Goal: Task Accomplishment & Management: Manage account settings

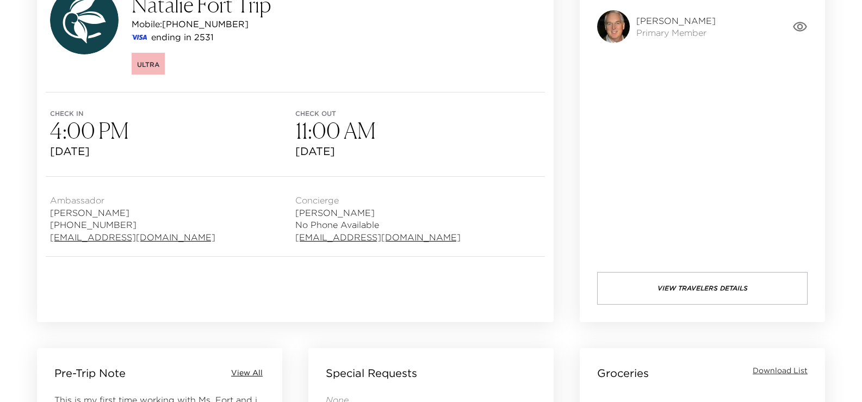
scroll to position [72, 0]
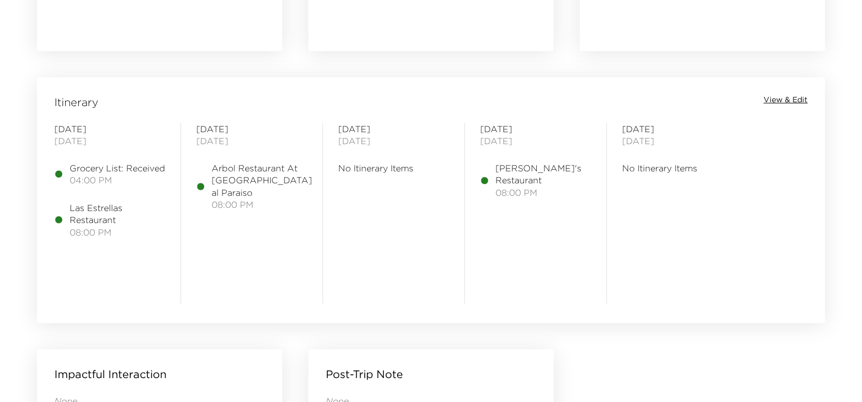
scroll to position [762, 0]
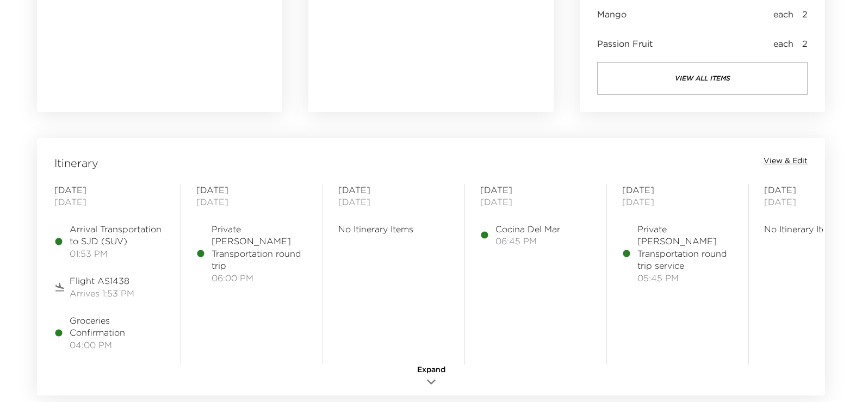
scroll to position [736, 0]
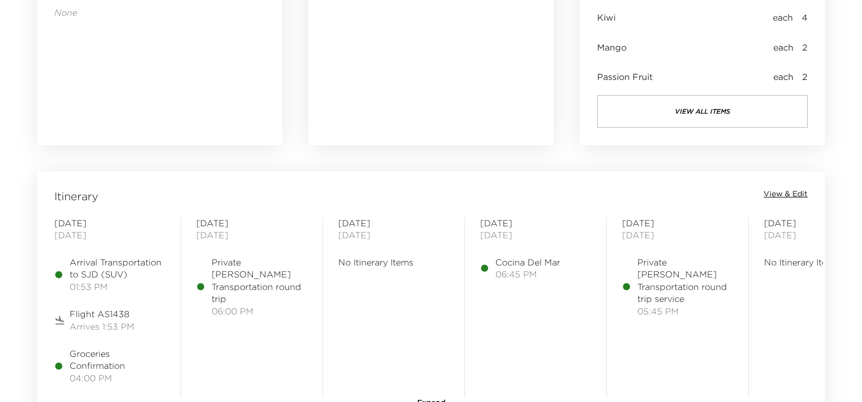
click at [774, 195] on span "View & Edit" at bounding box center [786, 194] width 44 height 11
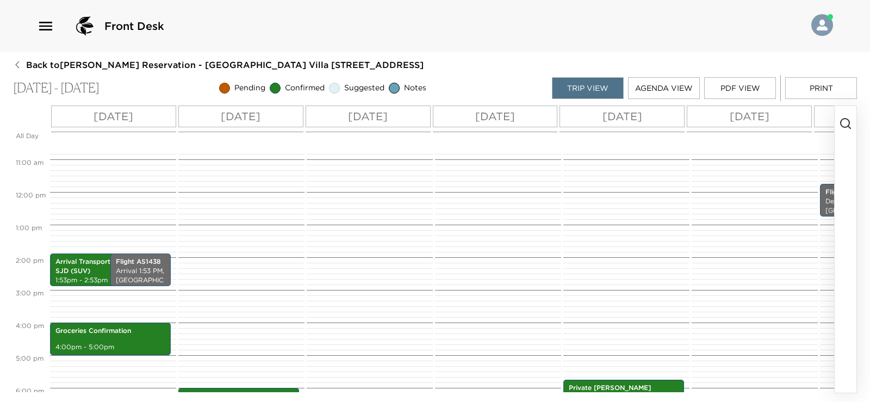
scroll to position [290, 0]
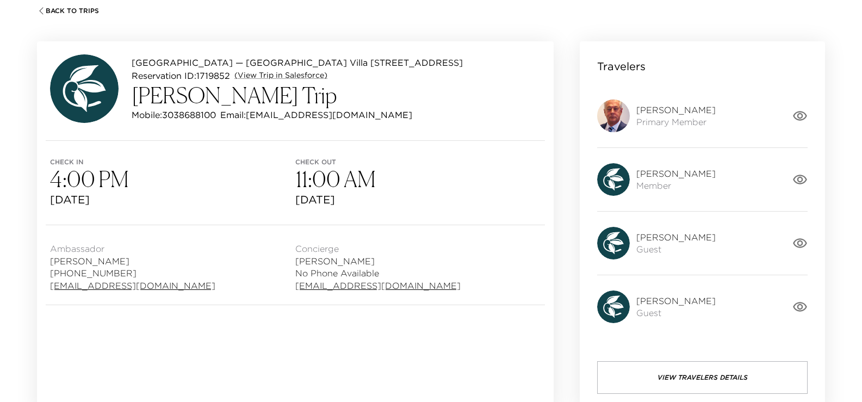
scroll to position [54, 0]
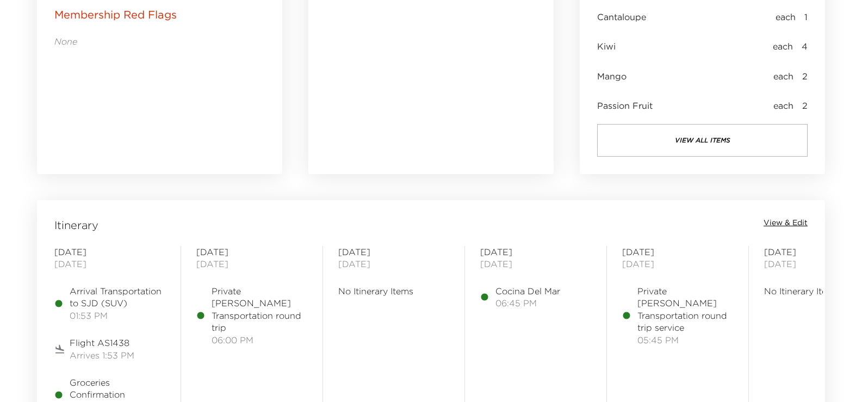
scroll to position [870, 0]
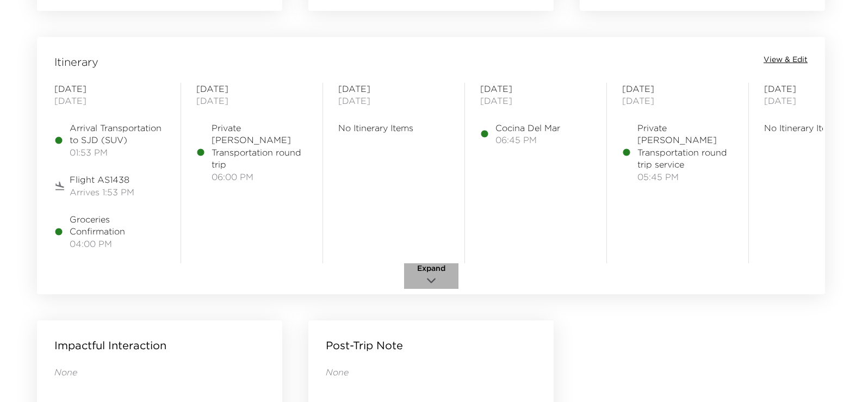
click at [432, 278] on icon "button" at bounding box center [431, 280] width 13 height 13
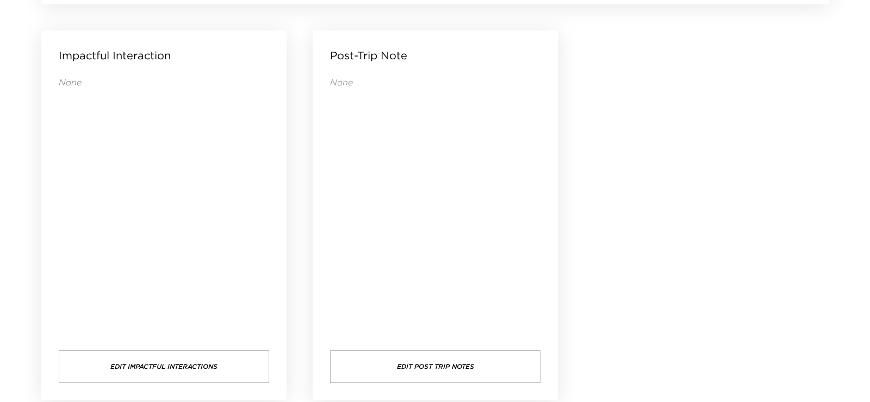
scroll to position [1233, 0]
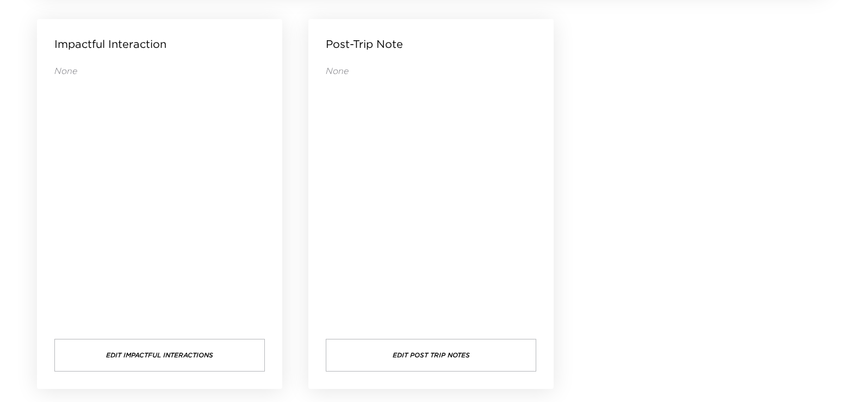
click at [444, 360] on button "Edit Post Trip Notes" at bounding box center [431, 355] width 211 height 33
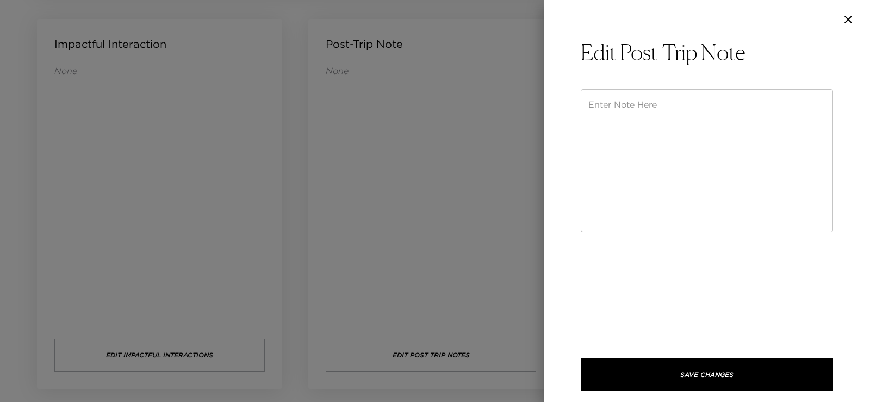
click at [647, 117] on textarea at bounding box center [707, 160] width 237 height 125
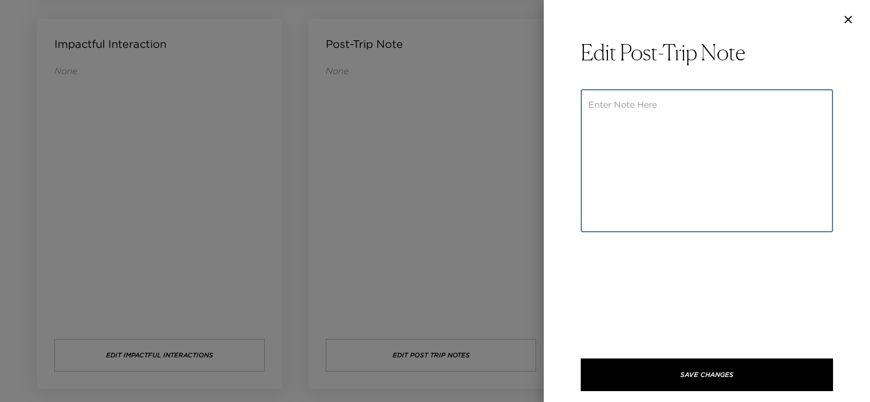
paste textarea "Mr. Macnaly's daughter and her husband came on this trip. They enjoyed their vi…"
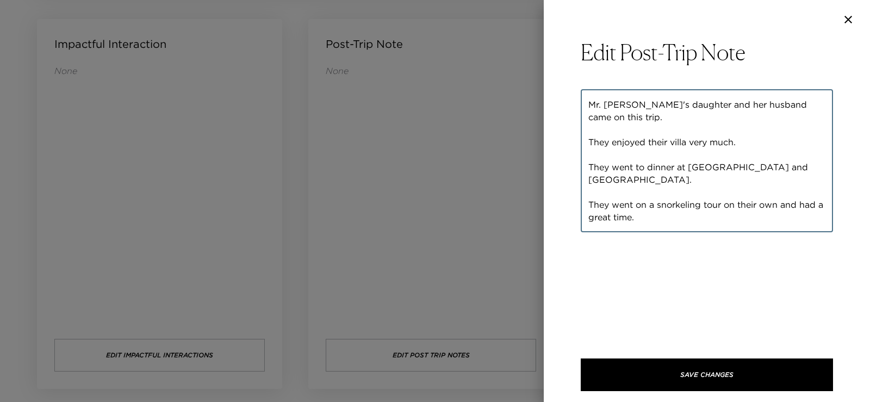
scroll to position [37, 0]
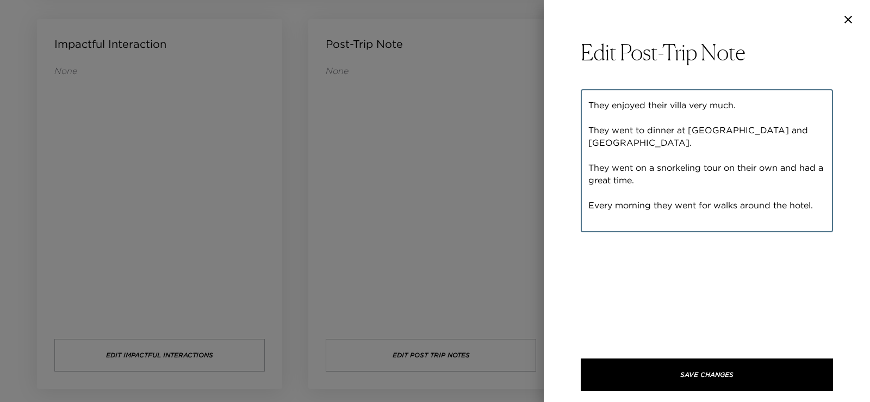
click at [590, 129] on textarea "Mr. Macnaly's daughter and her husband came on this trip. They enjoyed their vi…" at bounding box center [707, 160] width 237 height 125
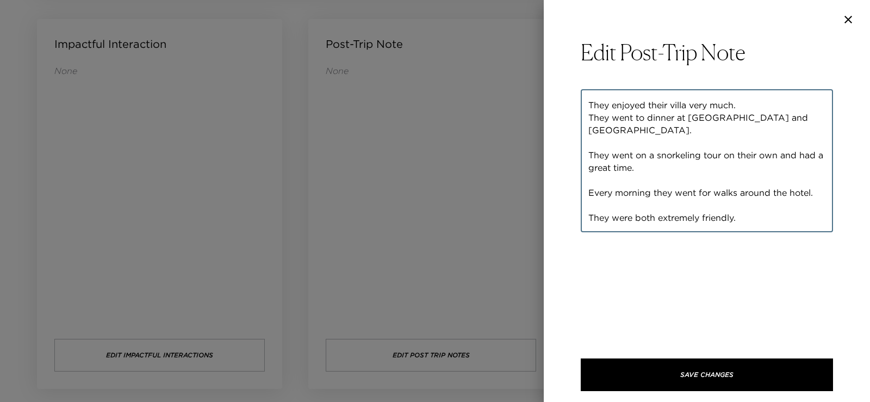
scroll to position [25, 0]
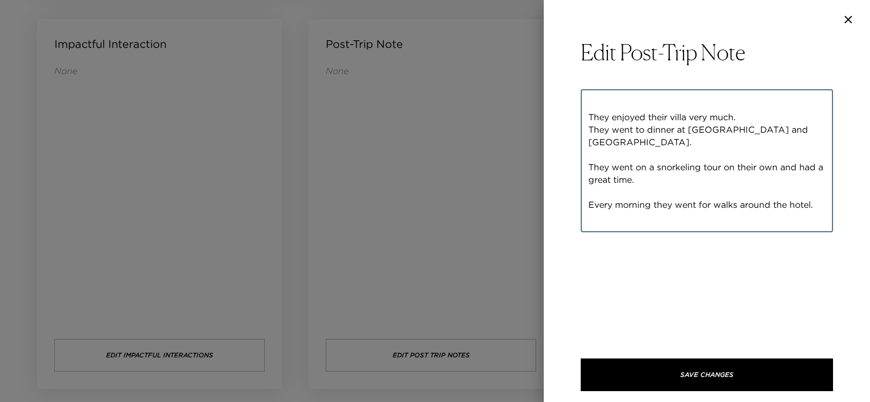
click at [591, 155] on textarea "Mr. Macnaly's daughter and her husband came on this trip. They enjoyed their vi…" at bounding box center [707, 160] width 237 height 125
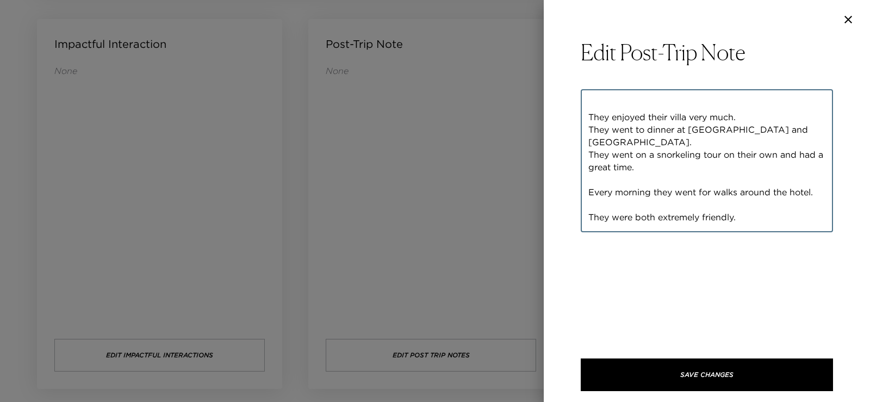
scroll to position [13, 0]
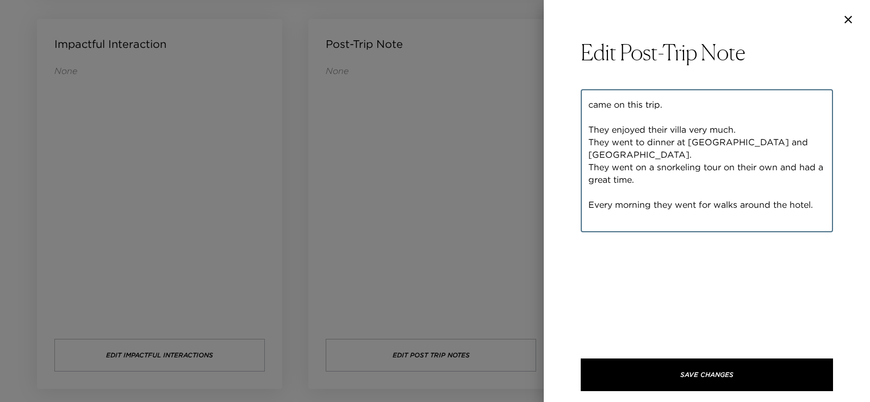
click at [590, 189] on textarea "Mr. Macnaly's daughter and her husband came on this trip. They enjoyed their vi…" at bounding box center [707, 160] width 237 height 125
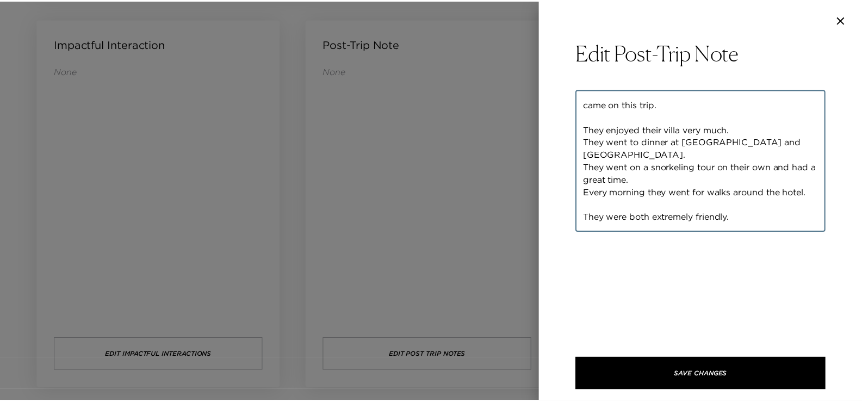
scroll to position [0, 0]
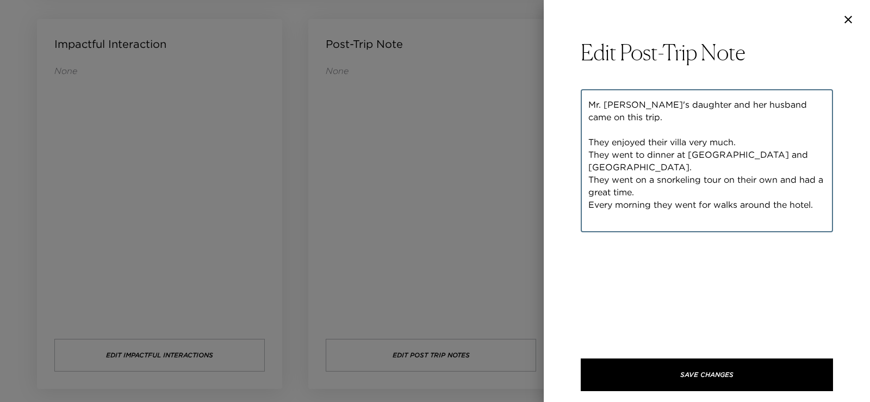
click at [591, 214] on textarea "Mr. Macnaly's daughter and her husband came on this trip. They enjoyed their vi…" at bounding box center [707, 160] width 237 height 125
click at [589, 143] on textarea "Mr. Macnaly's daughter and her husband came on this trip. They enjoyed their vi…" at bounding box center [707, 160] width 237 height 125
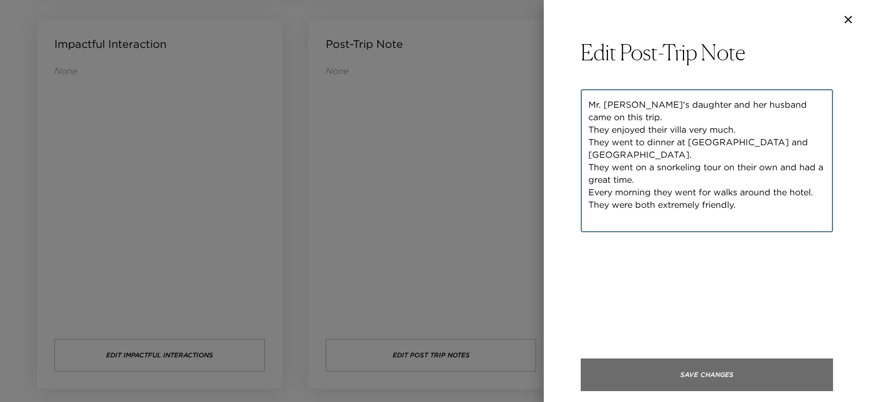
type textarea "Mr. Macnaly's daughter and her husband came on this trip. They enjoyed their vi…"
click at [682, 363] on button "Save Changes" at bounding box center [707, 375] width 252 height 33
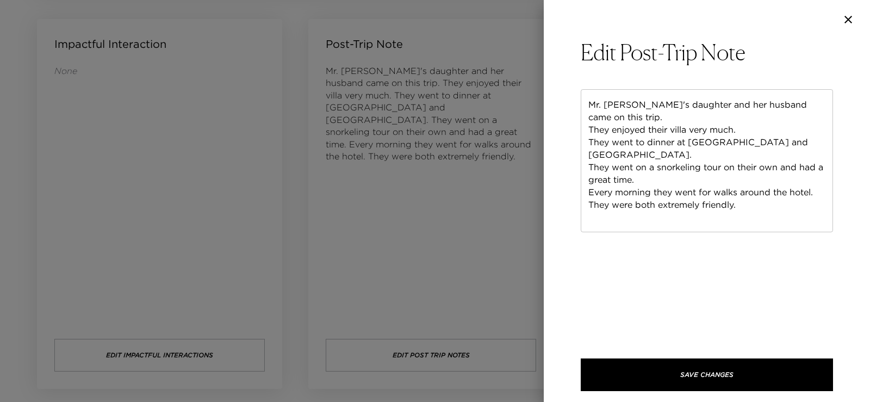
click at [849, 16] on icon "button" at bounding box center [848, 19] width 13 height 13
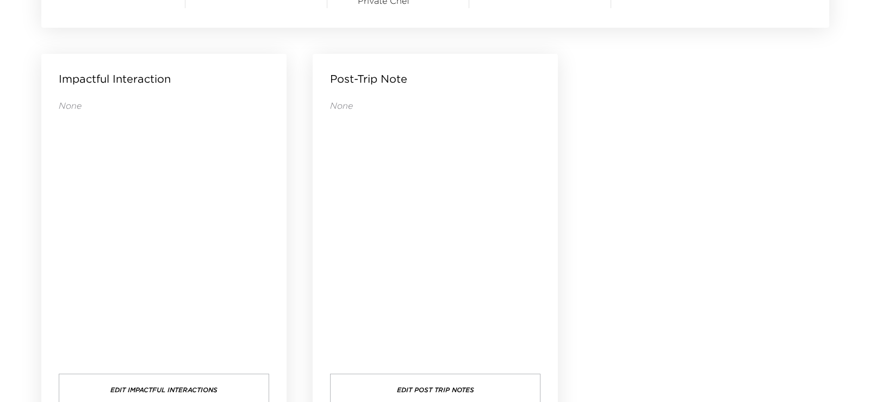
scroll to position [1160, 0]
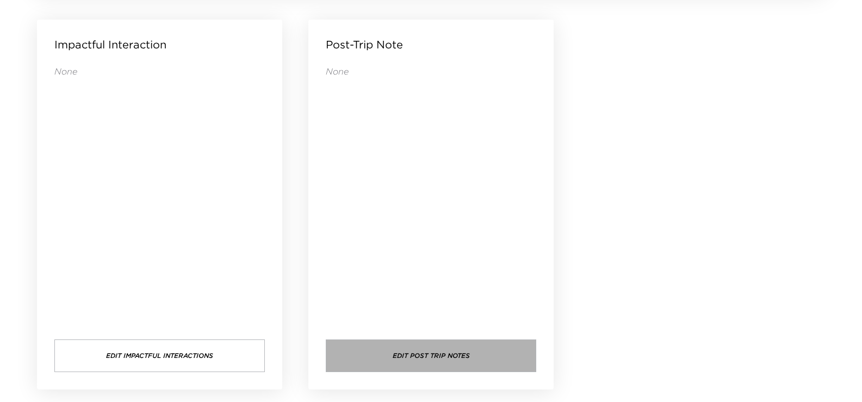
click at [415, 353] on button "Edit Post Trip Notes" at bounding box center [431, 355] width 211 height 33
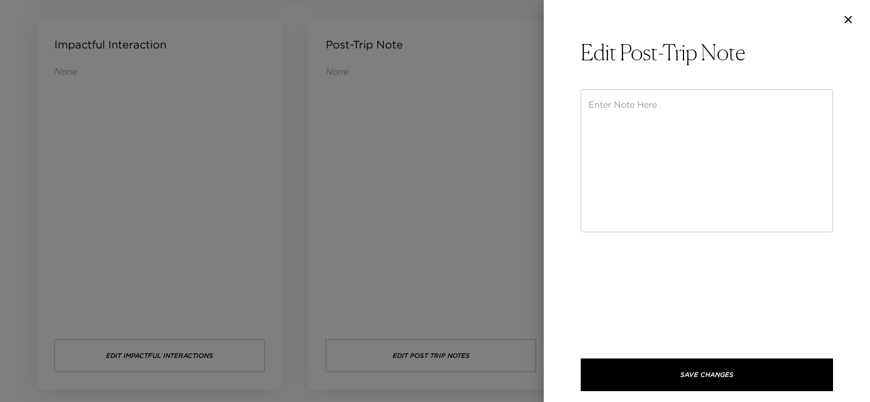
click at [627, 107] on textarea at bounding box center [707, 160] width 237 height 125
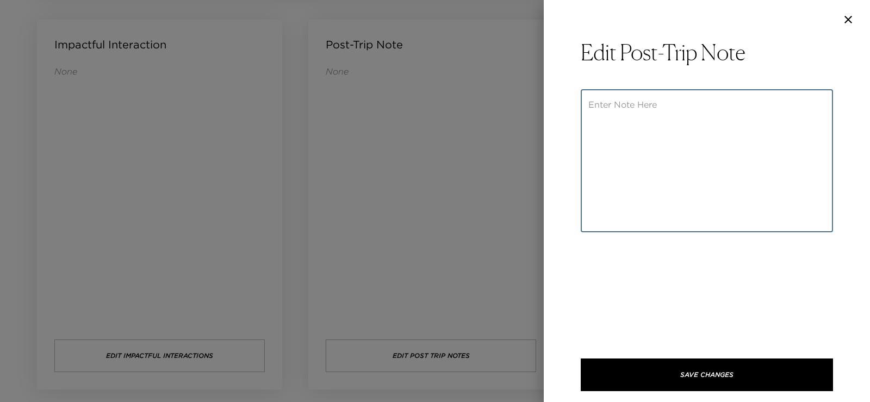
paste textarea "Mrs. Niedringhaus and friends stayed in two villas, PB201 and PB301. They reall…"
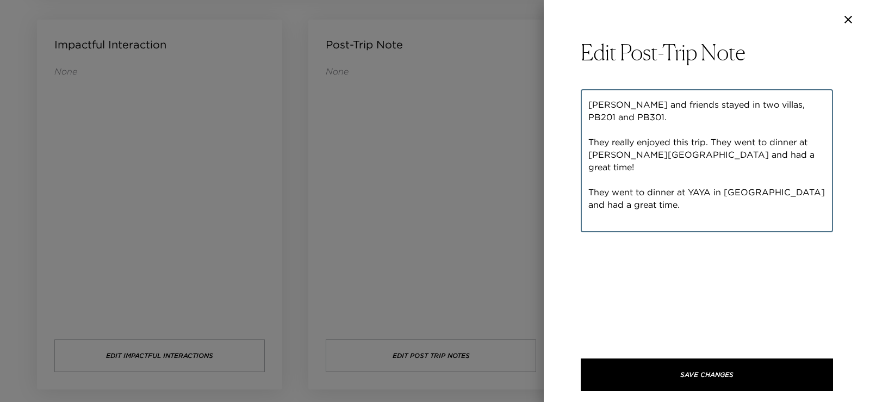
scroll to position [125, 0]
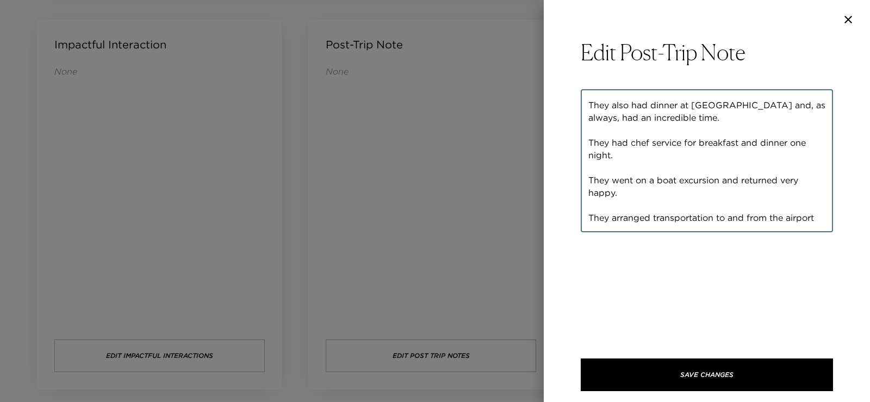
click at [591, 166] on textarea "Mrs. Niedringhaus and friends stayed in two villas, PB201 and PB301. They reall…" at bounding box center [707, 160] width 237 height 125
click at [591, 167] on textarea "Mrs. Niedringhaus and friends stayed in two villas, PB201 and PB301. They reall…" at bounding box center [707, 160] width 237 height 125
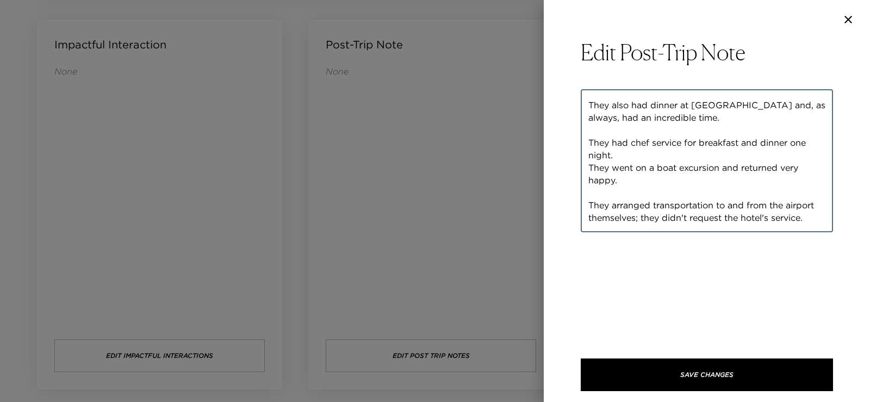
scroll to position [113, 0]
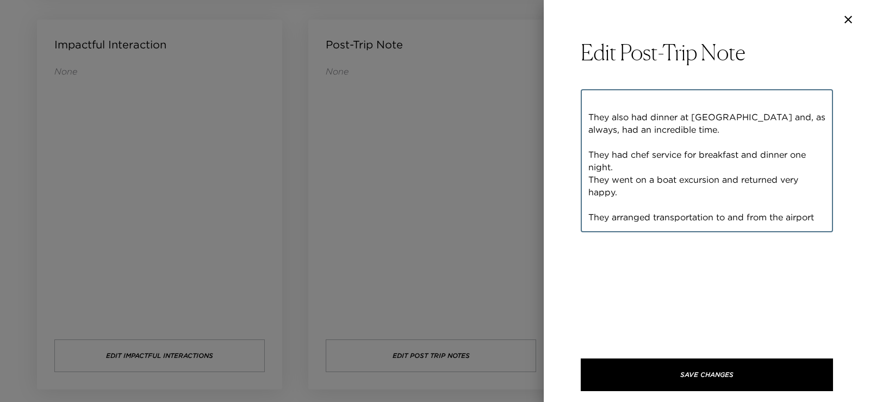
click at [589, 142] on textarea "Mrs. Niedringhaus and friends stayed in two villas, PB201 and PB301. They reall…" at bounding box center [707, 160] width 237 height 125
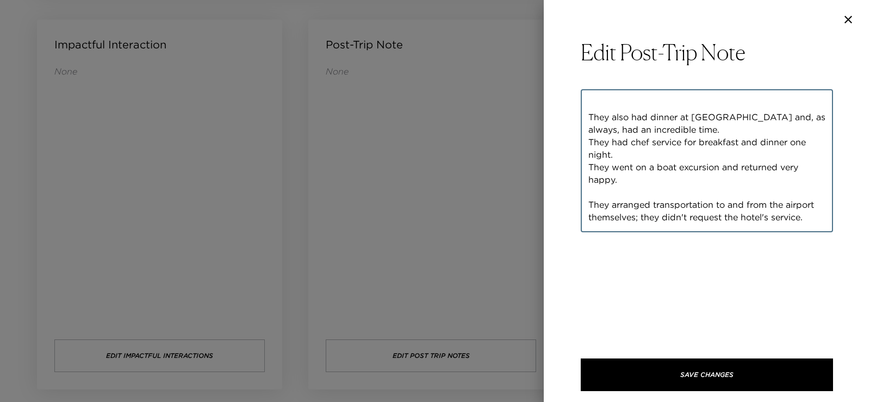
scroll to position [100, 0]
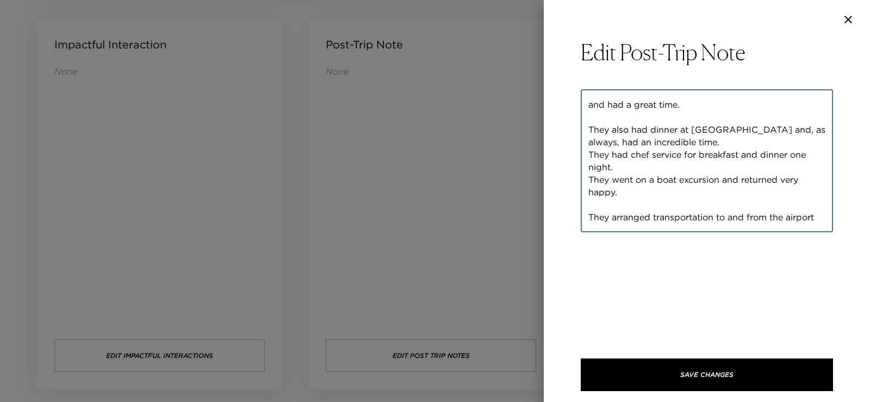
click at [589, 203] on textarea "Mrs. Niedringhaus and friends stayed in two villas, PB201 and PB301. They reall…" at bounding box center [707, 160] width 237 height 125
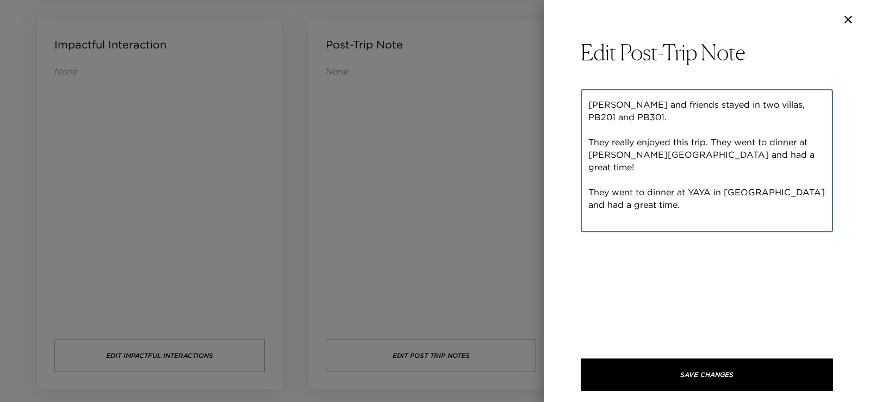
scroll to position [54, 0]
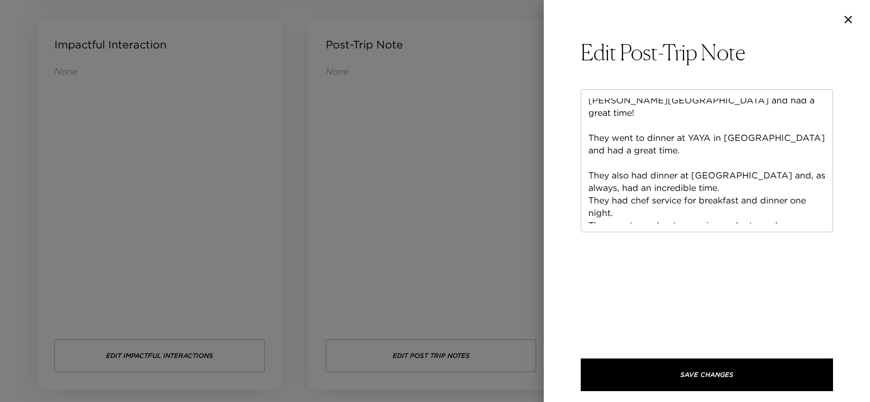
click at [588, 164] on div "Mrs. Niedringhaus and friends stayed in two villas, PB201 and PB301. They reall…" at bounding box center [707, 160] width 252 height 143
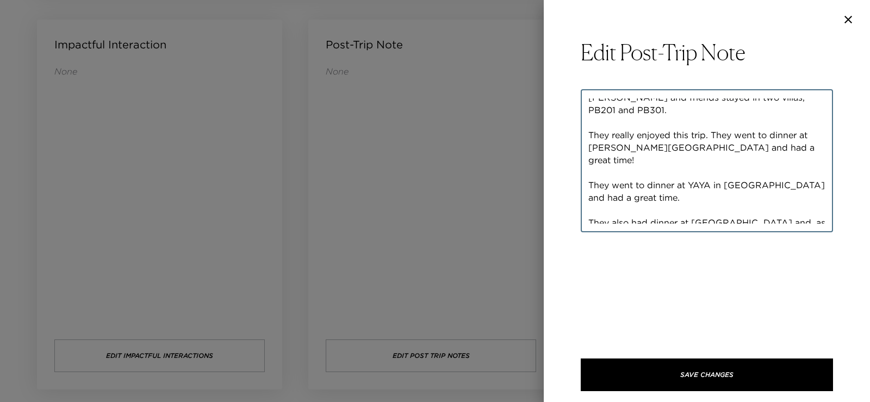
scroll to position [0, 0]
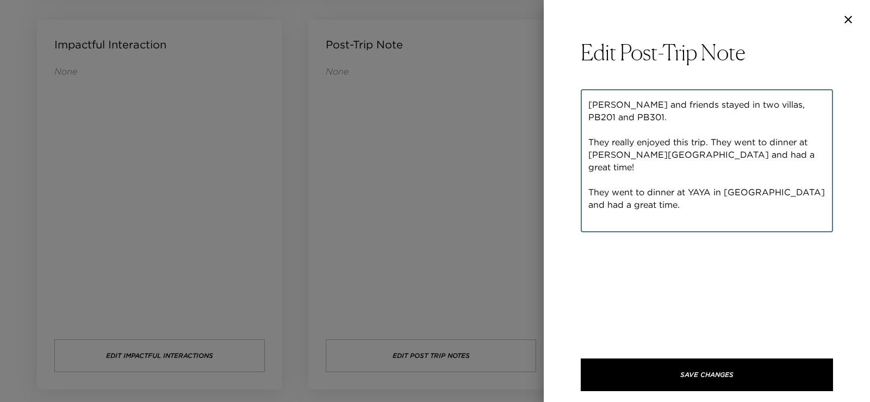
click at [590, 180] on textarea "Mrs. Niedringhaus and friends stayed in two villas, PB201 and PB301. They reall…" at bounding box center [707, 160] width 237 height 125
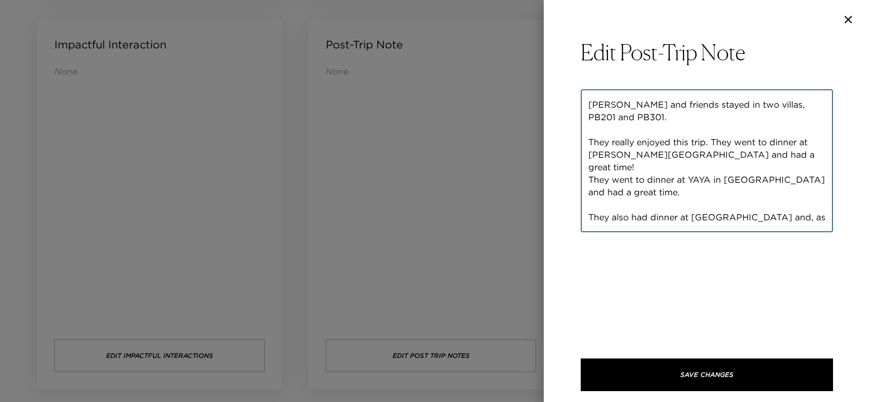
click at [589, 201] on textarea "Mrs. Niedringhaus and friends stayed in two villas, PB201 and PB301. They reall…" at bounding box center [707, 160] width 237 height 125
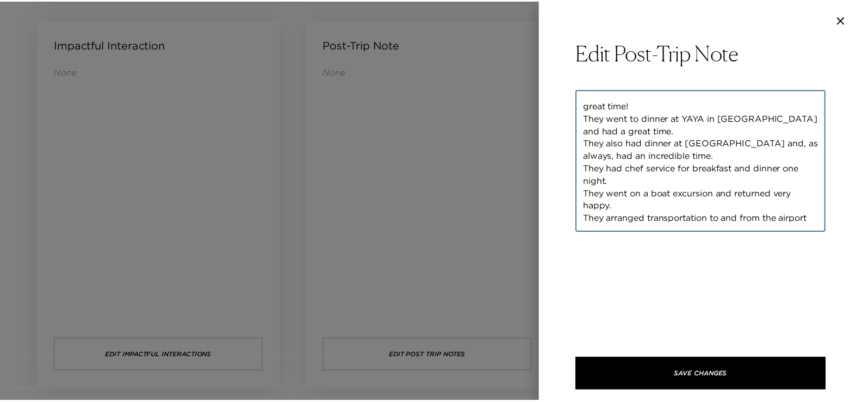
scroll to position [63, 0]
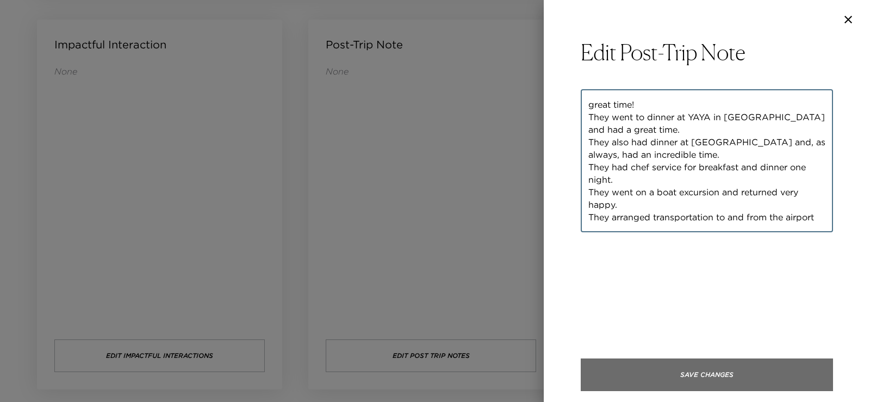
type textarea "Mrs. Niedringhaus and friends stayed in two villas, PB201 and PB301. They reall…"
click at [714, 375] on button "Save Changes" at bounding box center [707, 375] width 252 height 33
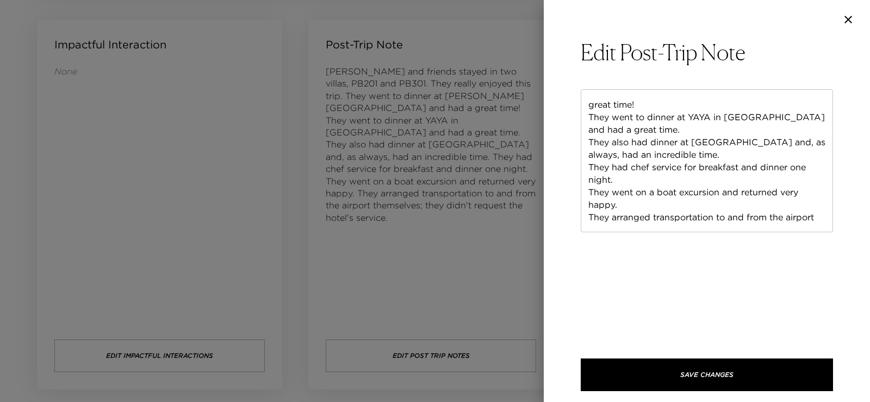
click at [851, 23] on icon "button" at bounding box center [848, 19] width 13 height 13
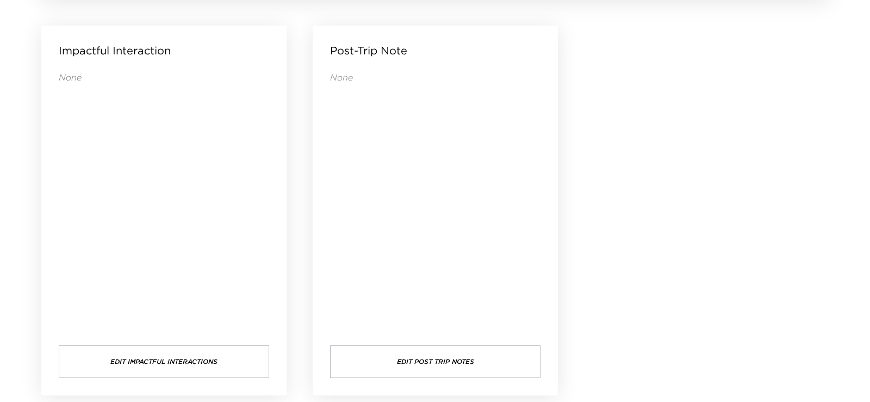
scroll to position [1160, 0]
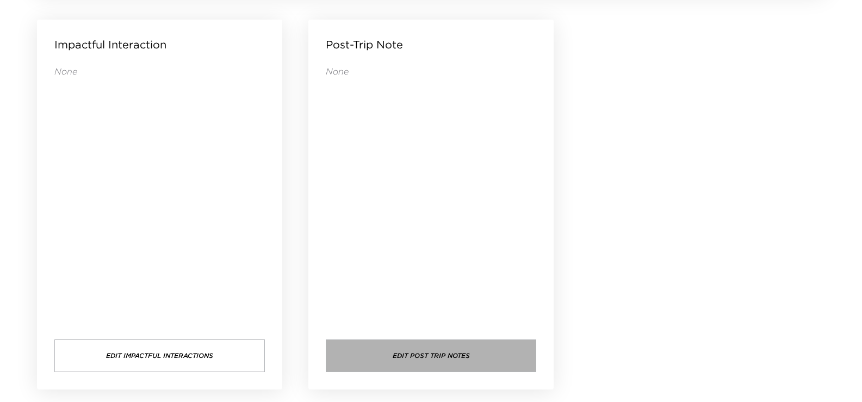
click at [423, 349] on button "Edit Post Trip Notes" at bounding box center [431, 355] width 211 height 33
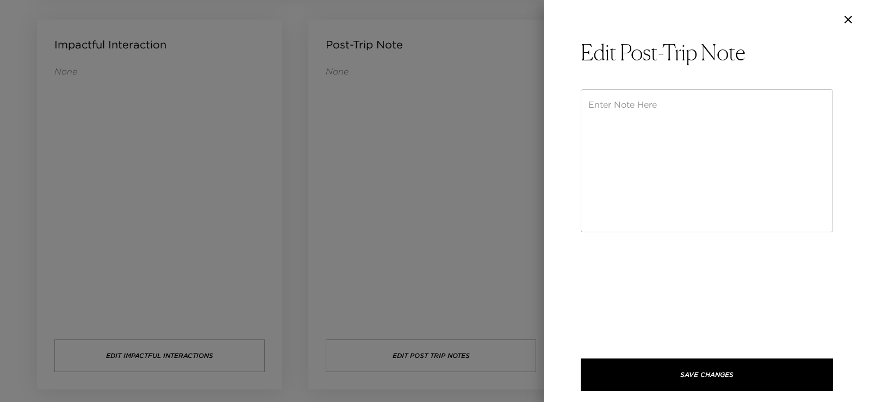
click at [665, 118] on textarea at bounding box center [707, 160] width 237 height 125
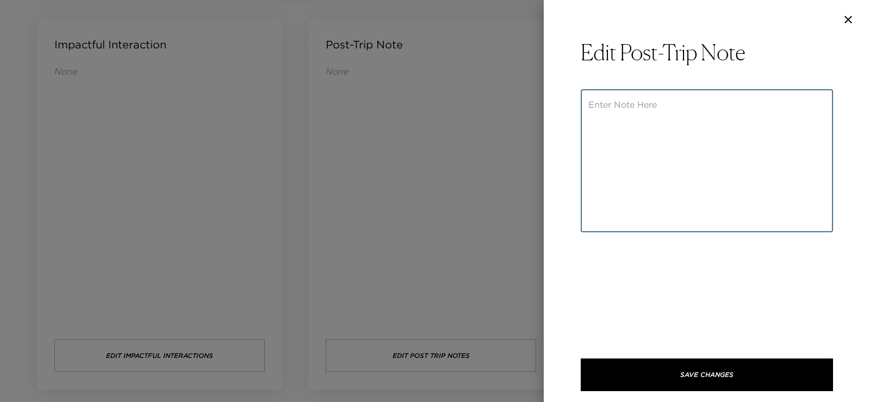
paste textarea "Mrs. Niedringhaus and friends stayed in two villas, PB201 and PB301. They reall…"
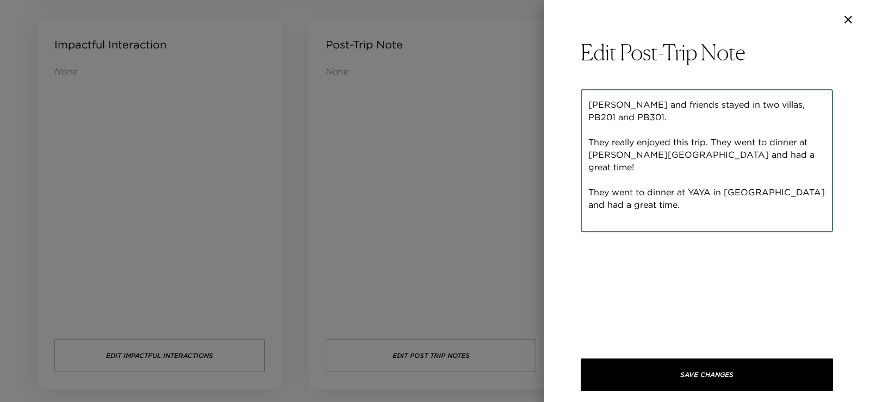
scroll to position [125, 0]
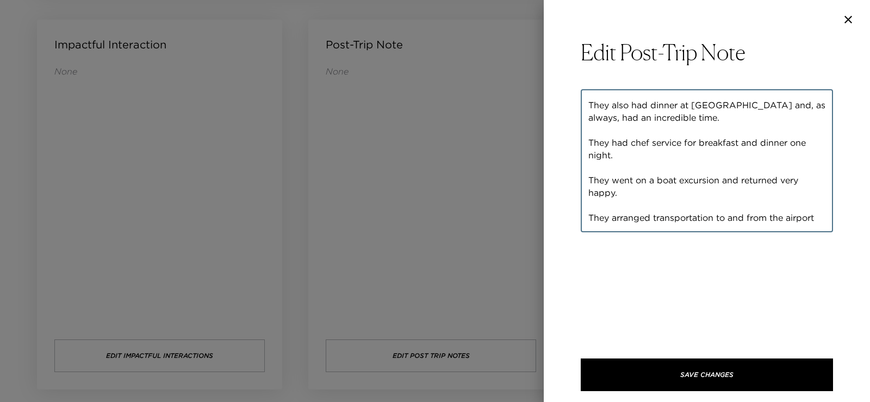
click at [589, 168] on textarea "Mrs. Niedringhaus and friends stayed in two villas, PB201 and PB301. They reall…" at bounding box center [707, 160] width 237 height 125
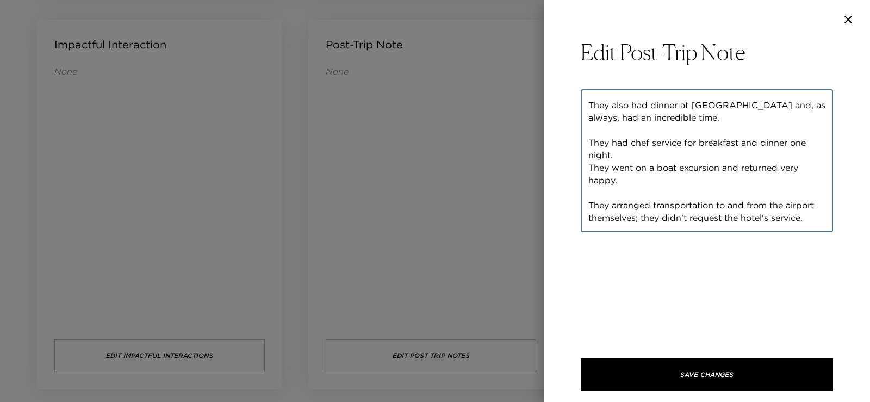
scroll to position [113, 0]
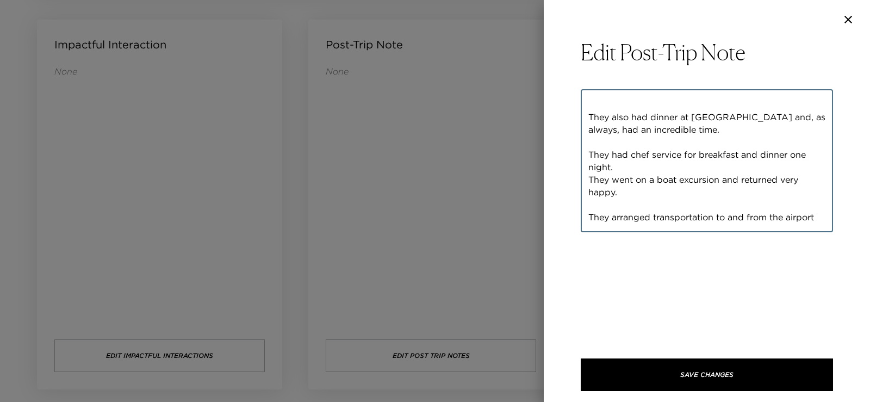
click at [589, 202] on textarea "Mrs. Niedringhaus and friends stayed in two villas, PB201 and PB301. They reall…" at bounding box center [707, 160] width 237 height 125
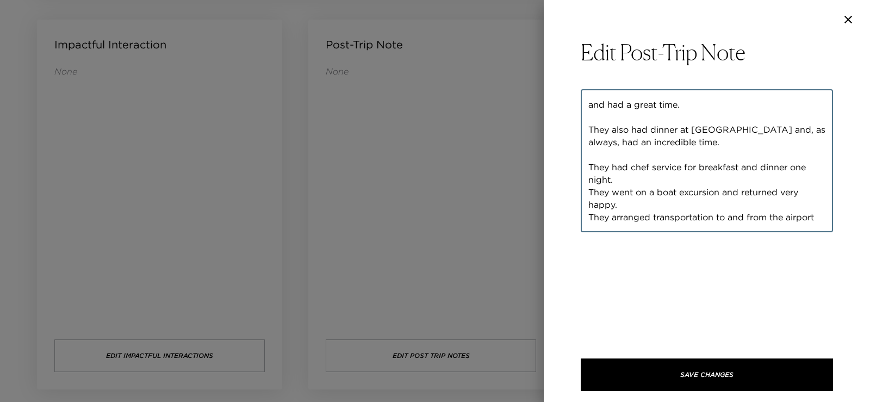
click at [589, 153] on textarea "Mrs. Niedringhaus and friends stayed in two villas, PB201 and PB301. They reall…" at bounding box center [707, 160] width 237 height 125
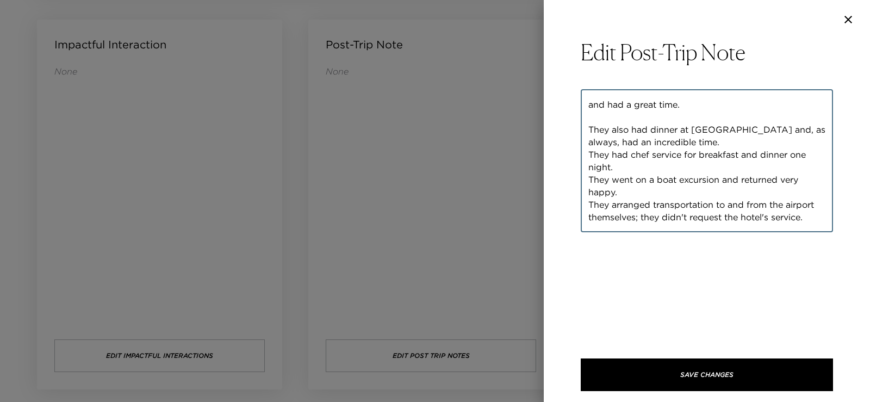
scroll to position [88, 0]
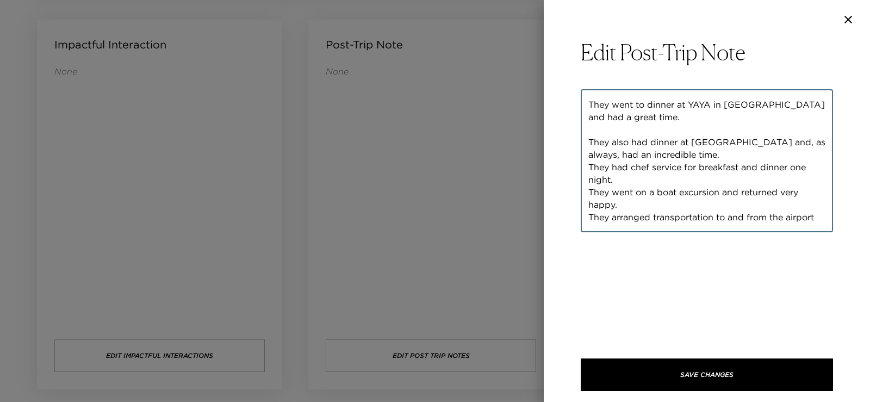
click at [589, 132] on textarea "Mrs. Niedringhaus and friends stayed in two villas, PB201 and PB301. They reall…" at bounding box center [707, 160] width 237 height 125
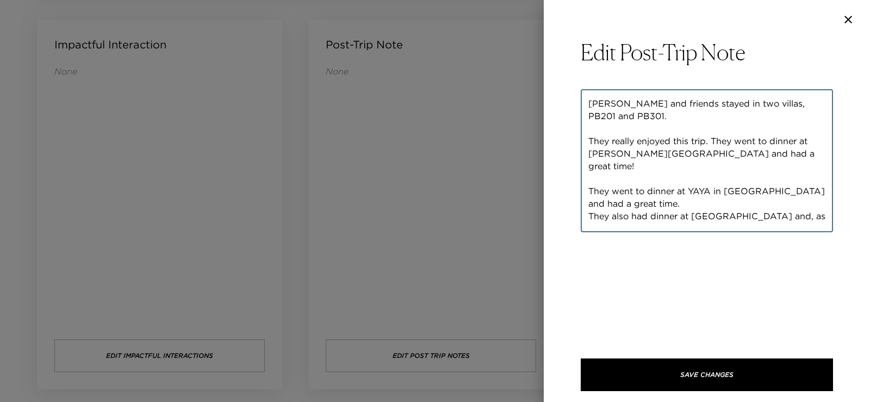
scroll to position [0, 0]
click at [589, 181] on textarea "Mrs. Niedringhaus and friends stayed in two villas, PB201 and PB301. They reall…" at bounding box center [707, 160] width 237 height 125
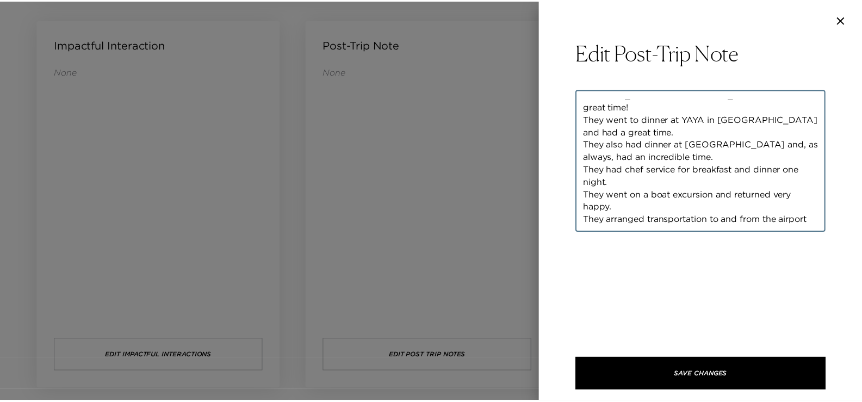
scroll to position [63, 0]
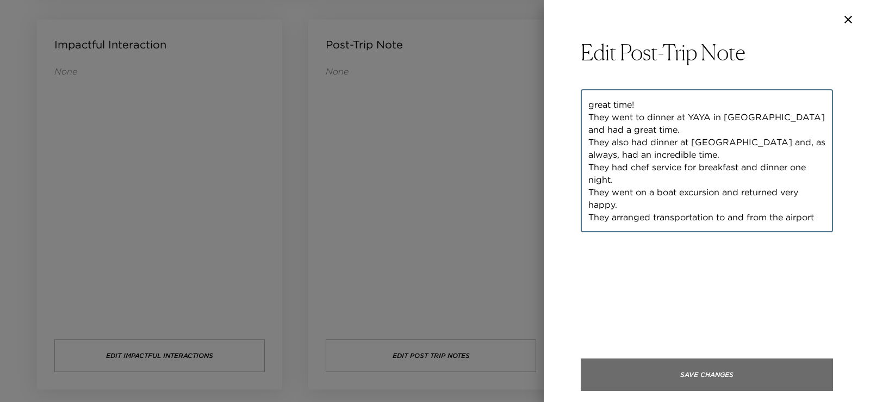
type textarea "Mrs. Niedringhaus and friends stayed in two villas, PB201 and PB301. They reall…"
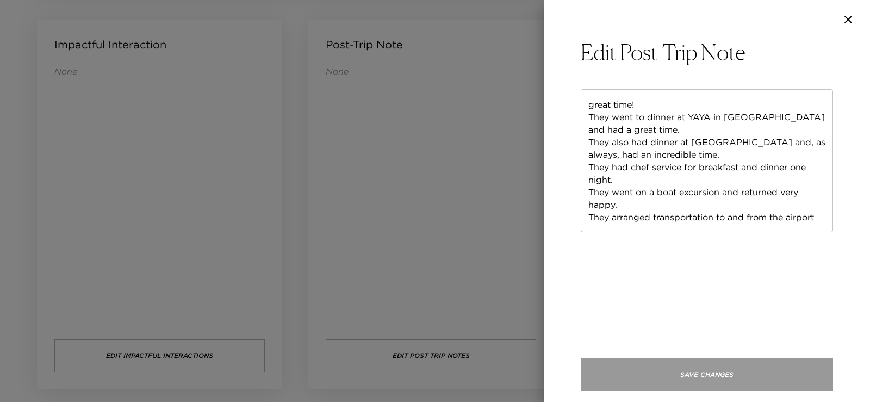
click at [696, 373] on button "Save Changes" at bounding box center [707, 375] width 252 height 33
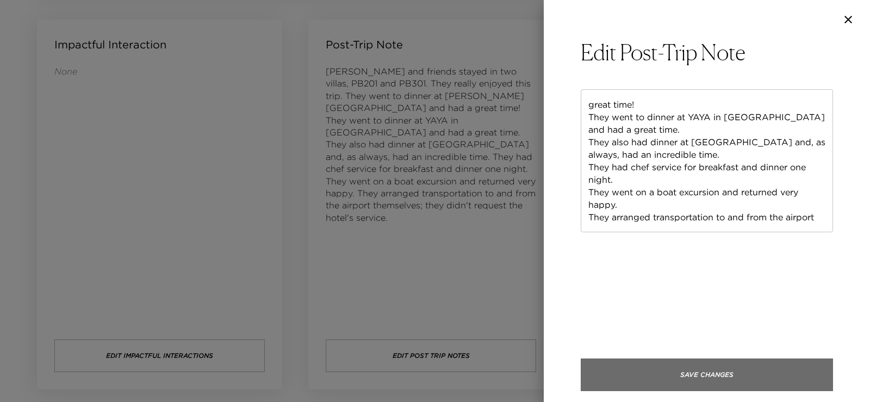
click at [696, 373] on button "Save Changes" at bounding box center [707, 375] width 252 height 33
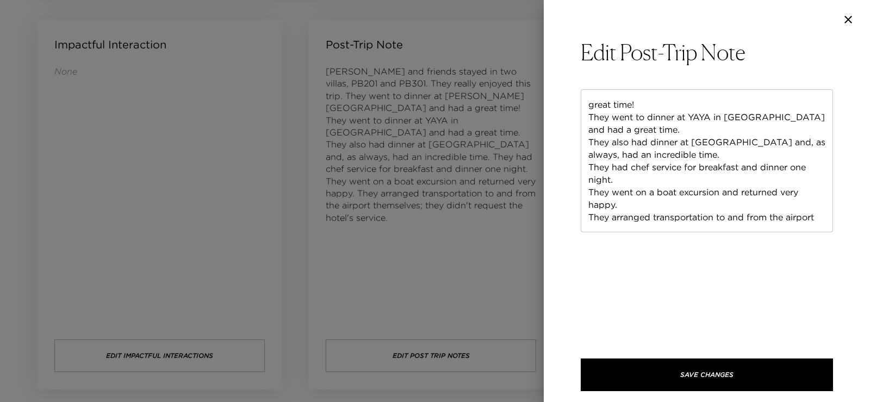
click at [849, 22] on icon "button" at bounding box center [848, 19] width 13 height 13
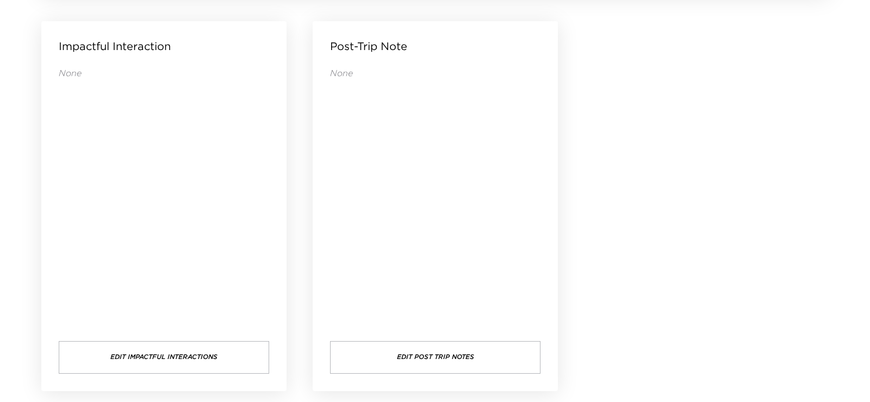
scroll to position [1171, 0]
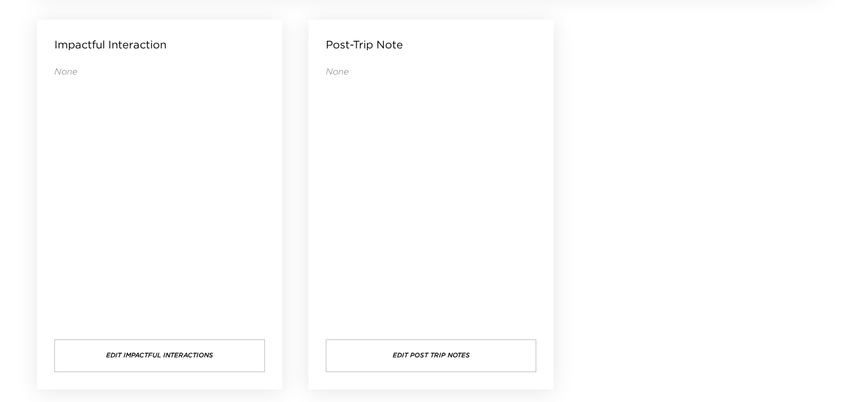
click at [411, 355] on button "Edit Post Trip Notes" at bounding box center [431, 355] width 211 height 33
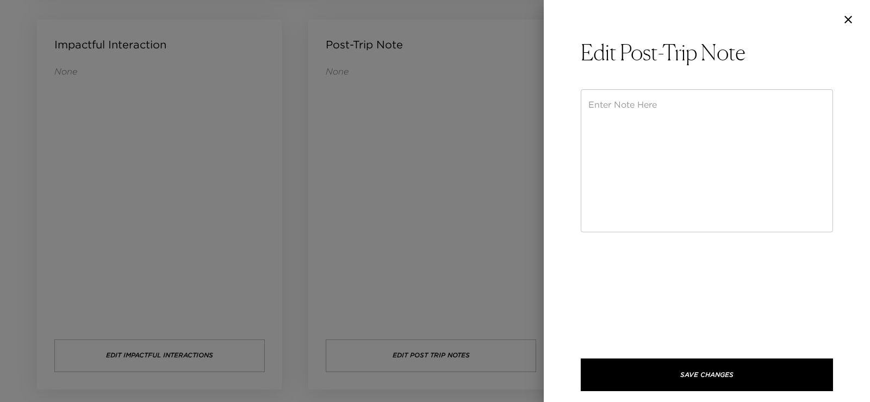
click at [651, 116] on textarea at bounding box center [707, 160] width 237 height 125
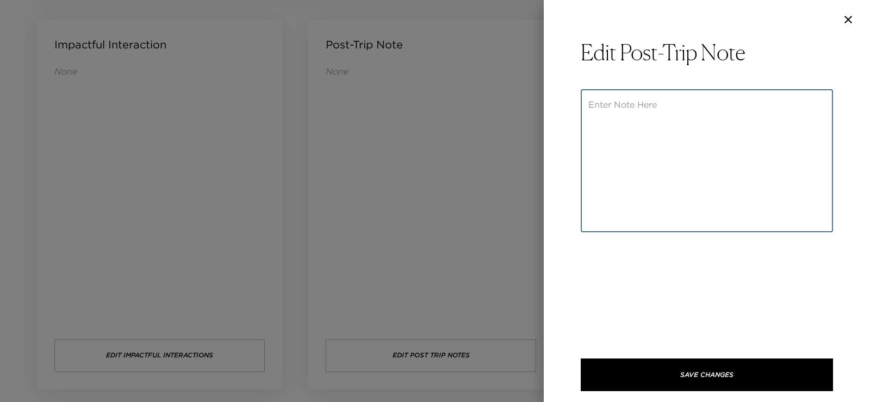
paste textarea "Mr. Ibrahim and his girlfriend had an excellent stay; both were extremely frien…"
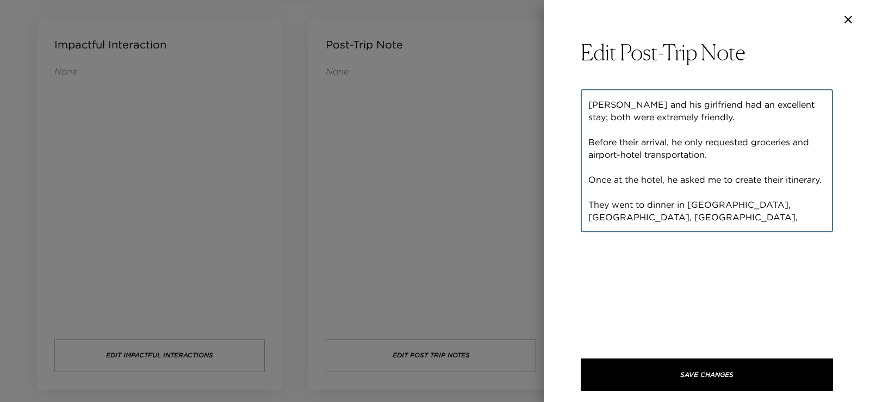
scroll to position [125, 0]
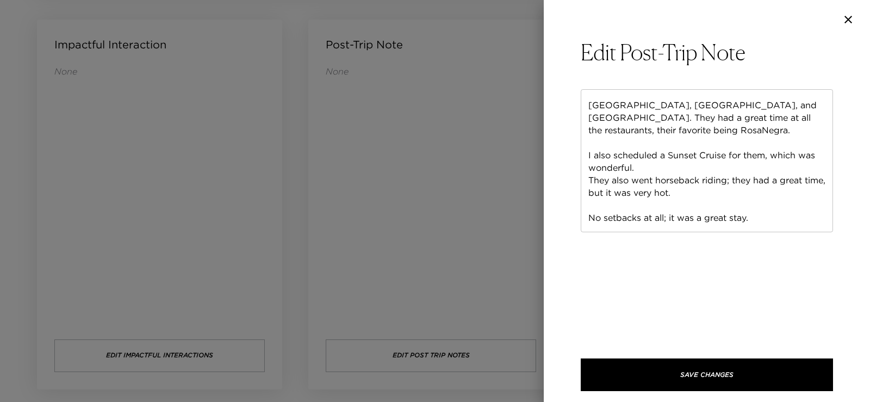
click at [588, 144] on div "Mr. Ibrahim and his girlfriend had an excellent stay; both were extremely frien…" at bounding box center [707, 160] width 252 height 143
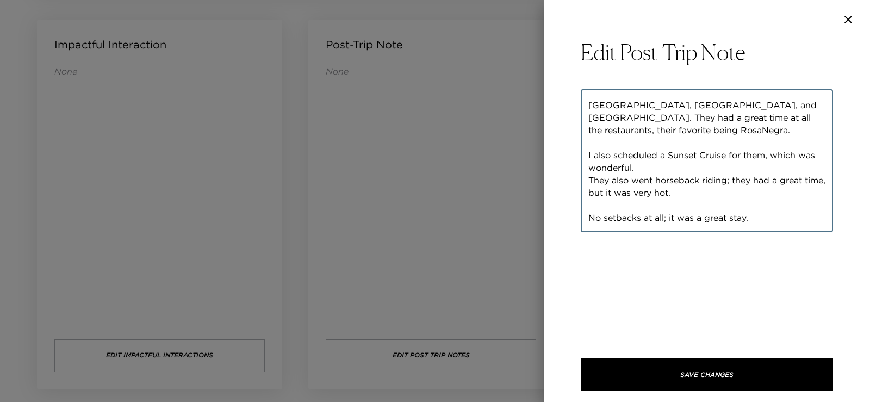
click at [589, 144] on textarea "Mr. Ibrahim and his girlfriend had an excellent stay; both were extremely frien…" at bounding box center [707, 160] width 237 height 125
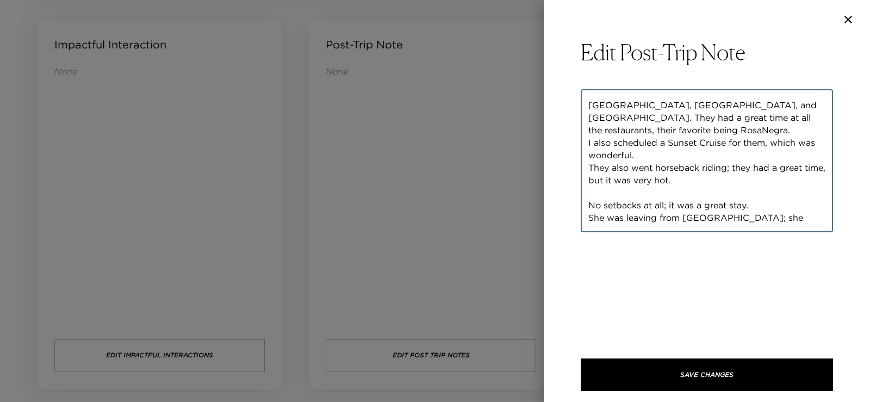
scroll to position [113, 0]
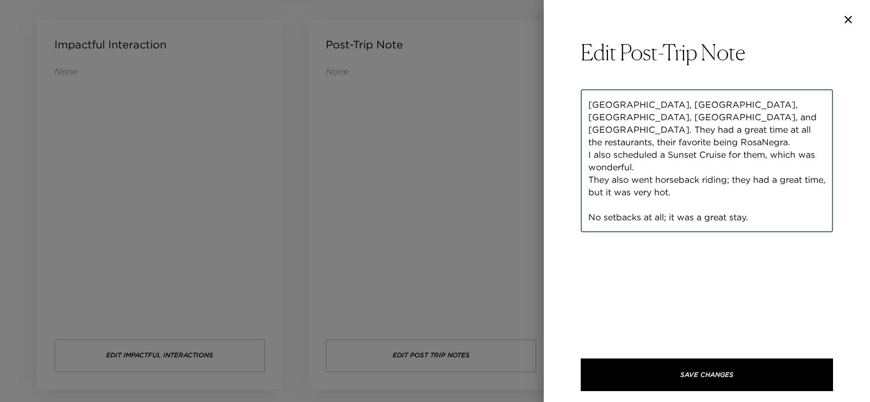
click at [590, 207] on textarea "Mr. Ibrahim and his girlfriend had an excellent stay; both were extremely frien…" at bounding box center [707, 160] width 237 height 125
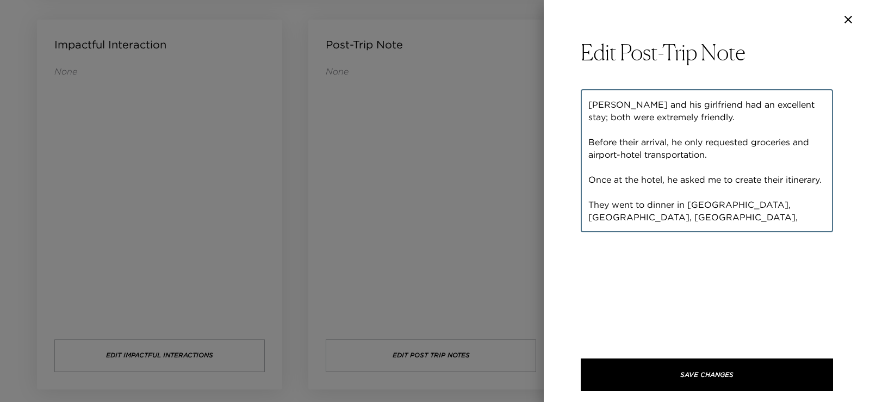
scroll to position [54, 0]
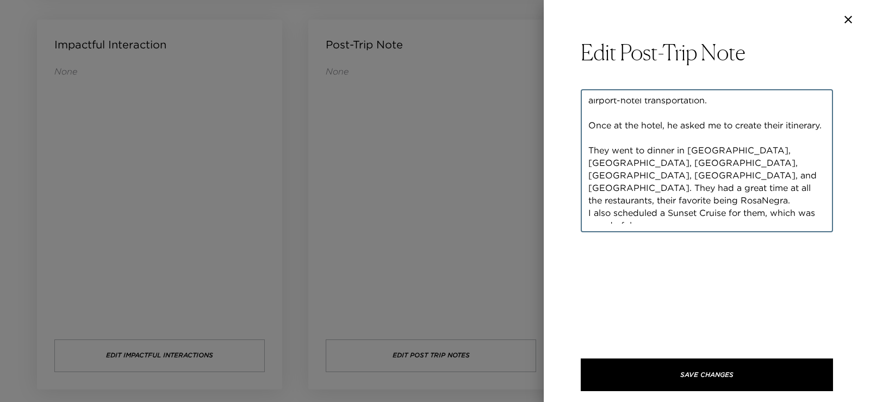
click at [590, 162] on textarea "Mr. Ibrahim and his girlfriend had an excellent stay; both were extremely frien…" at bounding box center [707, 160] width 237 height 125
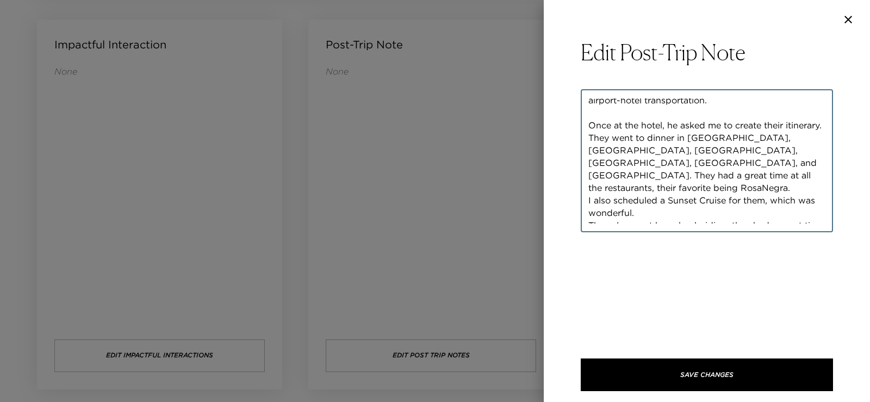
click at [590, 126] on textarea "Mr. Ibrahim and his girlfriend had an excellent stay; both were extremely frien…" at bounding box center [707, 160] width 237 height 125
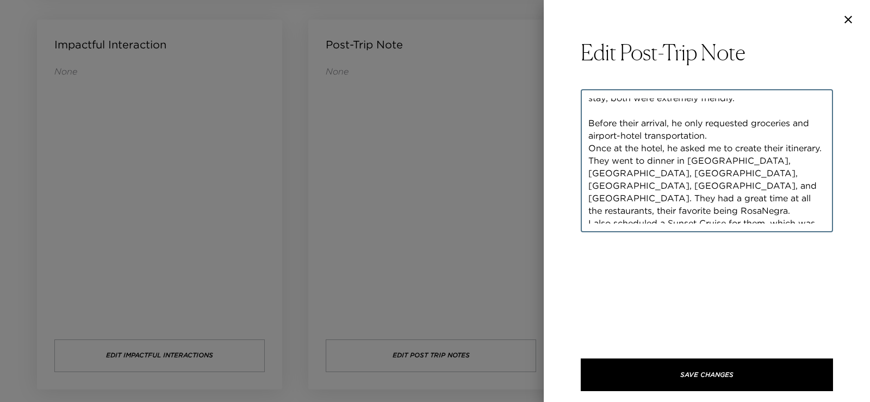
scroll to position [0, 0]
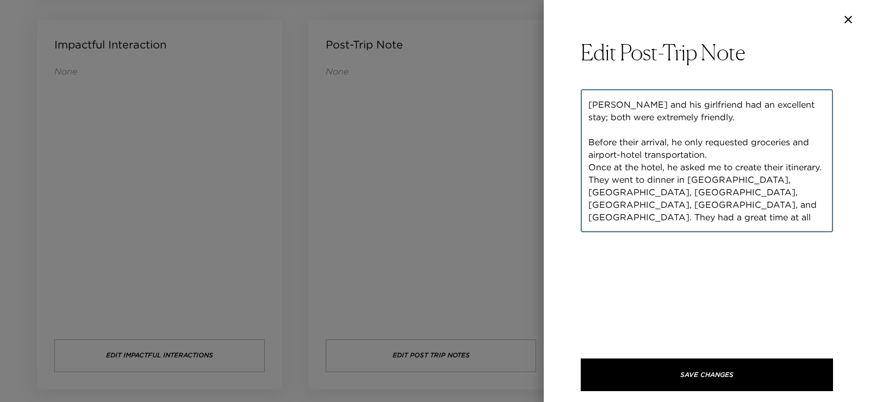
click at [591, 140] on textarea "Mr. Ibrahim and his girlfriend had an excellent stay; both were extremely frien…" at bounding box center [707, 160] width 237 height 125
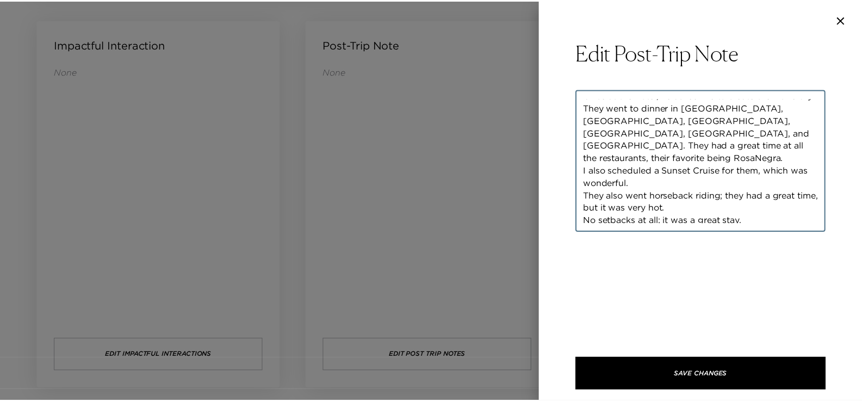
scroll to position [63, 0]
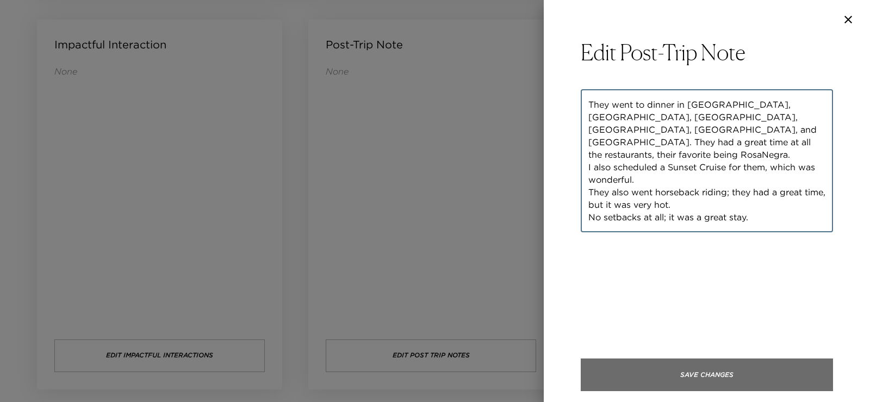
type textarea "Mr. Ibrahim and his girlfriend had an excellent stay; both were extremely frien…"
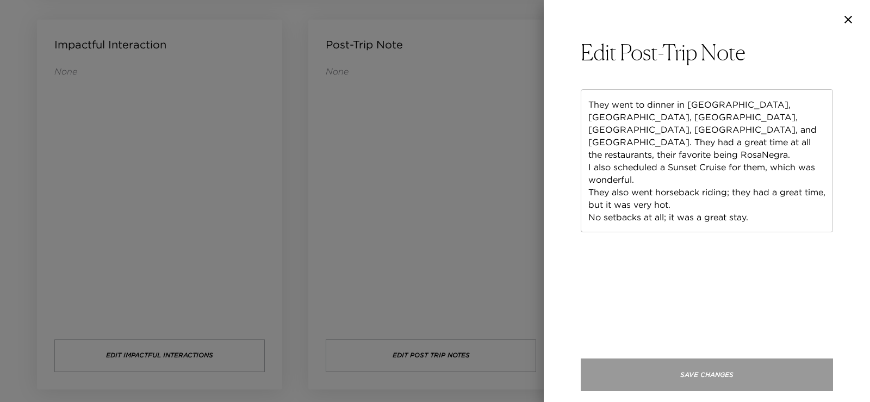
click at [669, 376] on button "Save Changes" at bounding box center [707, 375] width 252 height 33
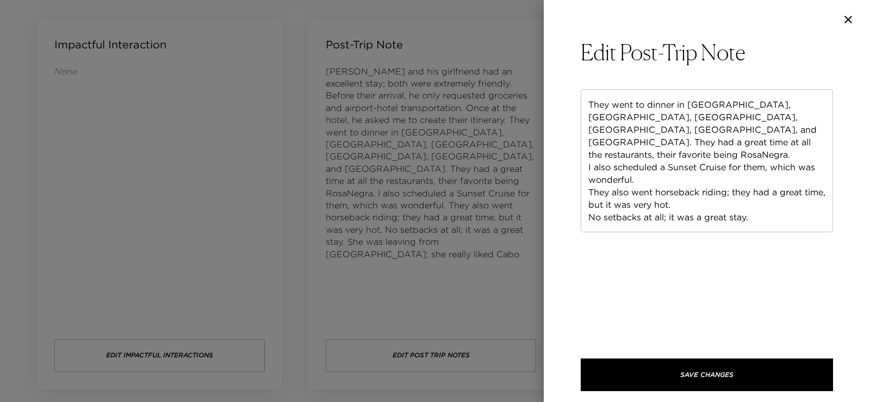
click at [669, 370] on button "Save Changes" at bounding box center [707, 375] width 252 height 33
click at [851, 20] on icon "button" at bounding box center [848, 19] width 13 height 13
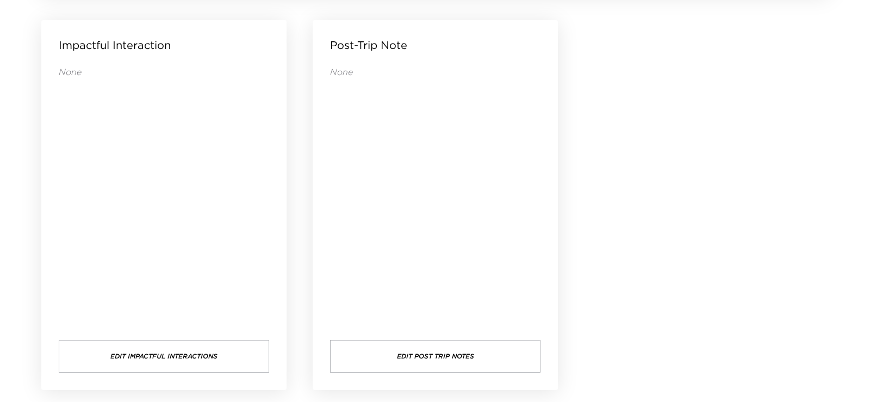
scroll to position [1160, 0]
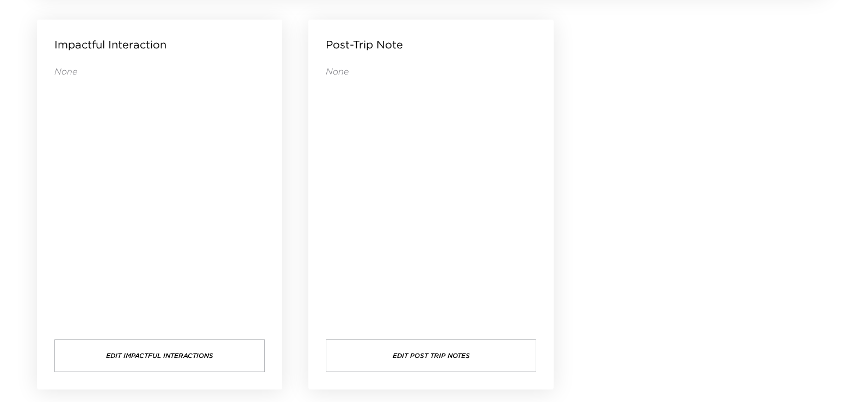
click at [426, 355] on button "Edit Post Trip Notes" at bounding box center [431, 355] width 211 height 33
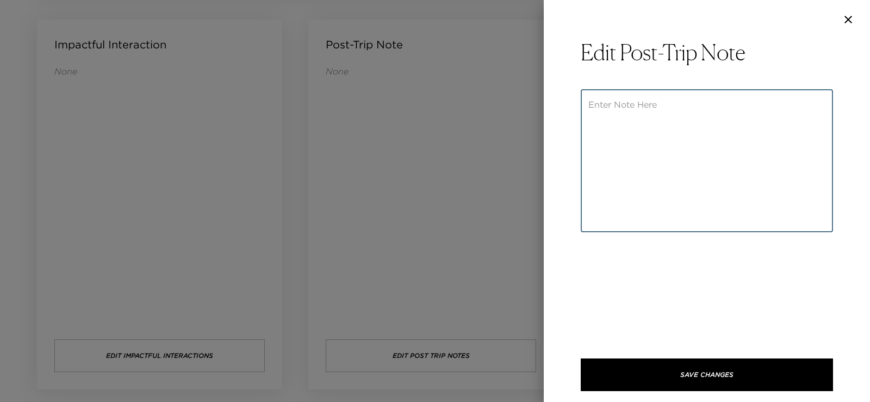
click at [604, 104] on textarea at bounding box center [707, 160] width 237 height 125
paste textarea "Mr. Yuan and his family. They didn't ask me for anything regarding their itiner…"
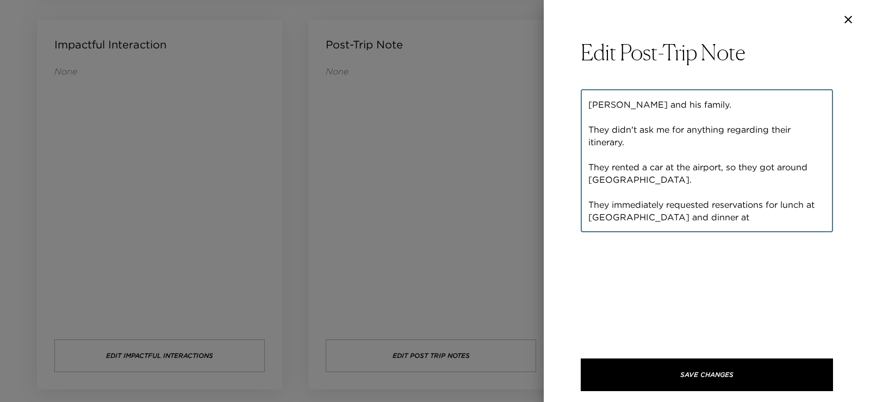
scroll to position [125, 0]
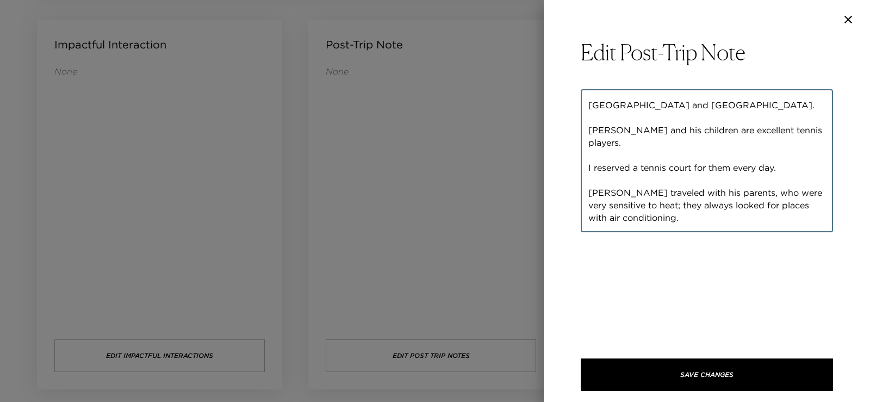
click at [588, 143] on div "Mr. Yuan and his family. They didn't ask me for anything regarding their itiner…" at bounding box center [707, 160] width 252 height 143
click at [589, 217] on textarea "Mr. Yuan and his family. They didn't ask me for anything regarding their itiner…" at bounding box center [707, 160] width 237 height 125
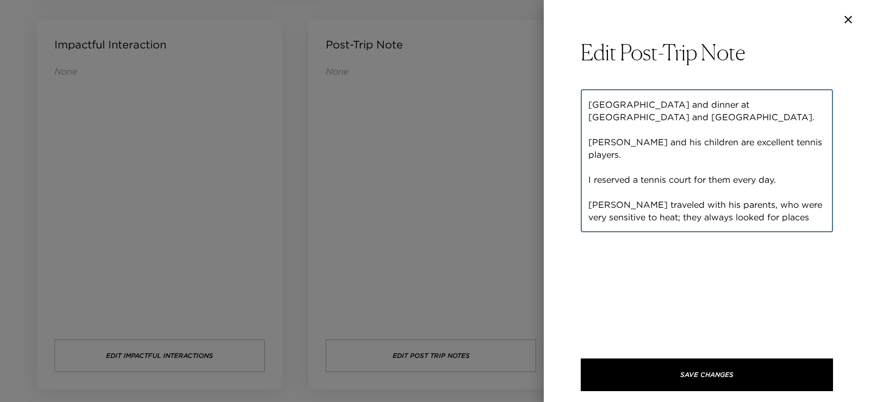
click at [590, 180] on textarea "Mr. Yuan and his family. They didn't ask me for anything regarding their itiner…" at bounding box center [707, 160] width 237 height 125
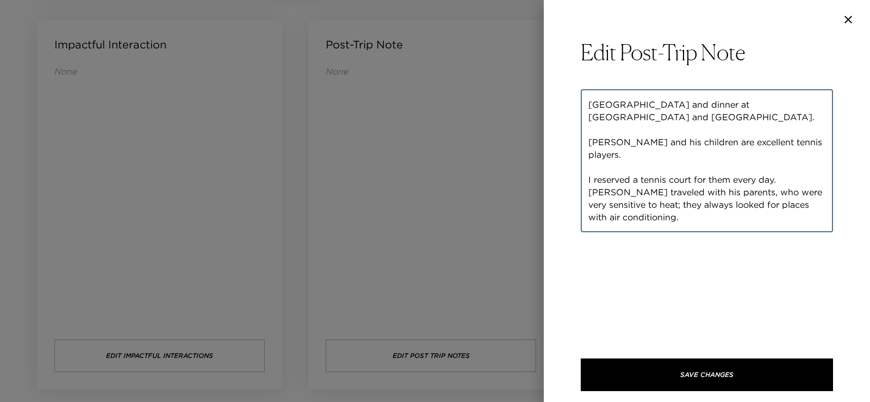
scroll to position [100, 0]
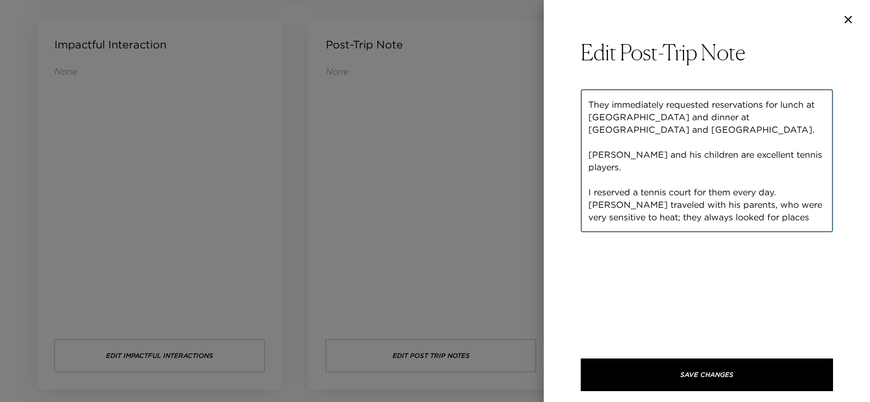
click at [589, 168] on textarea "Mr. Yuan and his family. They didn't ask me for anything regarding their itiner…" at bounding box center [707, 160] width 237 height 125
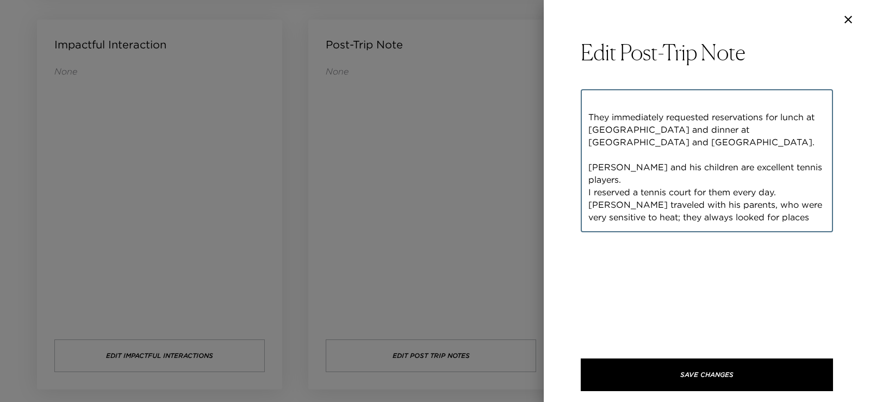
click at [589, 157] on textarea "Mr. Yuan and his family. They didn't ask me for anything regarding their itiner…" at bounding box center [707, 160] width 237 height 125
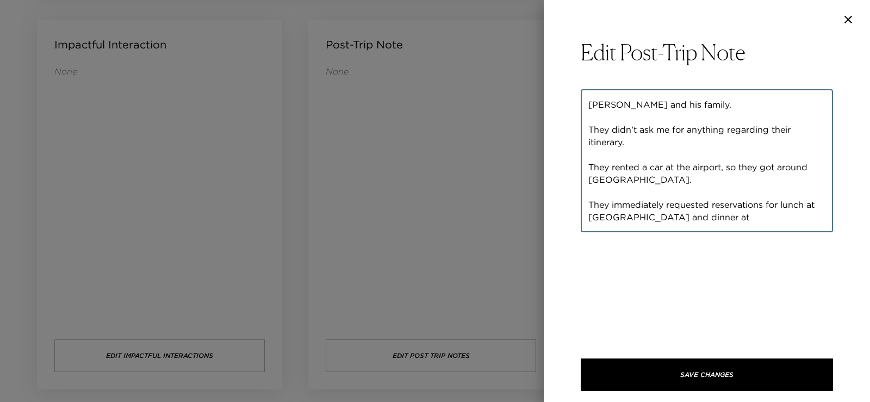
scroll to position [54, 0]
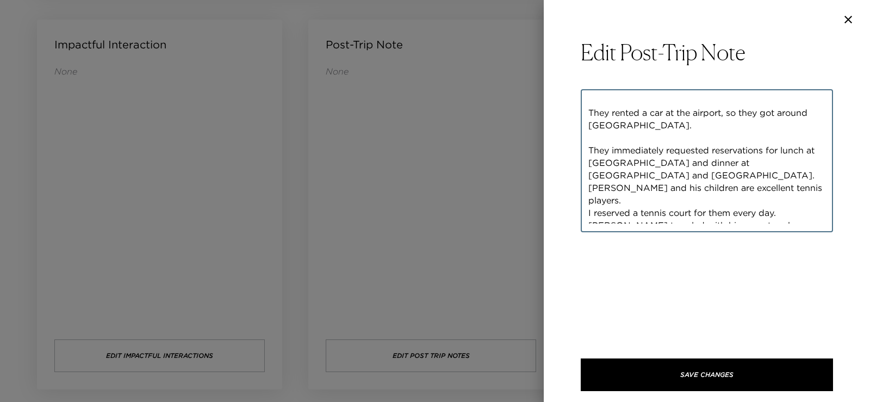
click at [589, 152] on textarea "Mr. Yuan and his family. They didn't ask me for anything regarding their itiner…" at bounding box center [707, 160] width 237 height 125
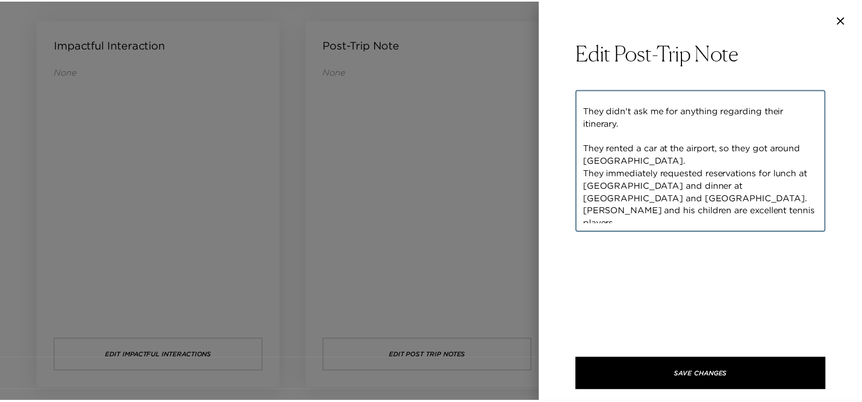
scroll to position [0, 0]
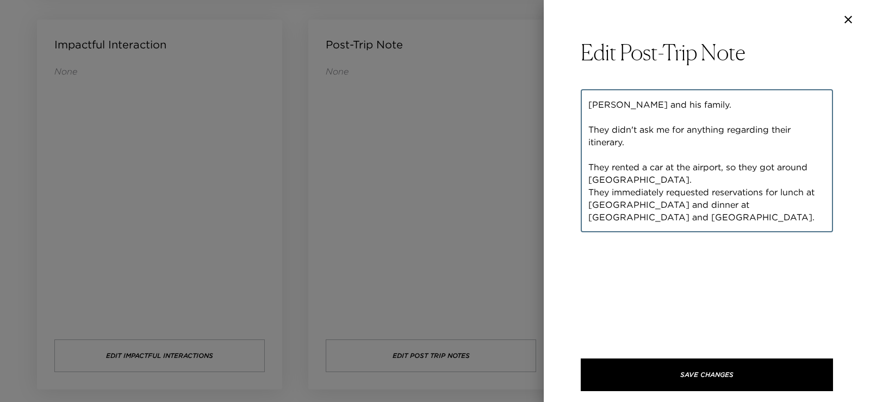
click at [590, 162] on textarea "Mr. Yuan and his family. They didn't ask me for anything regarding their itiner…" at bounding box center [707, 160] width 237 height 125
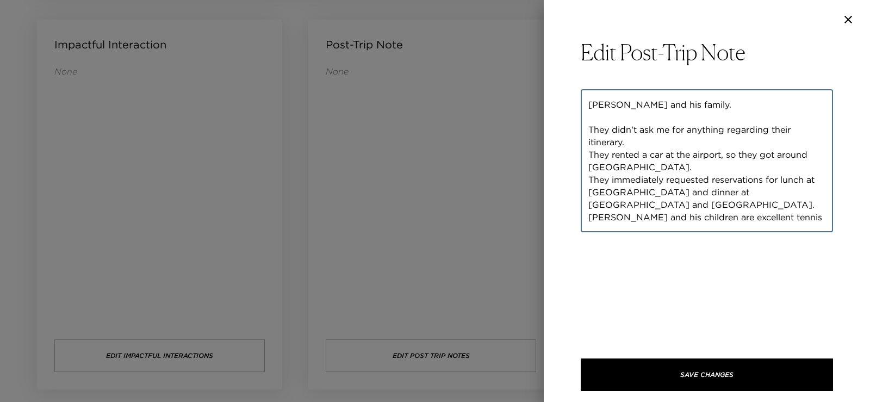
click at [592, 133] on textarea "Mr. Yuan and his family. They didn't ask me for anything regarding their itiner…" at bounding box center [707, 160] width 237 height 125
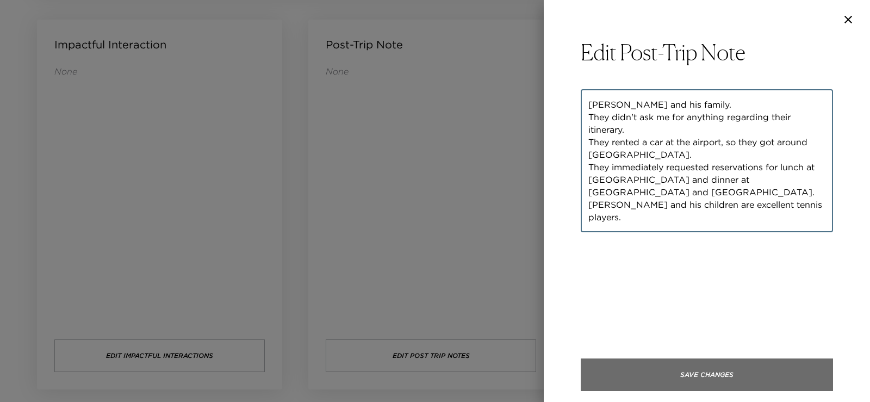
type textarea "Mr. Yuan and his family. They didn't ask me for anything regarding their itiner…"
click at [700, 372] on button "Save Changes" at bounding box center [707, 375] width 252 height 33
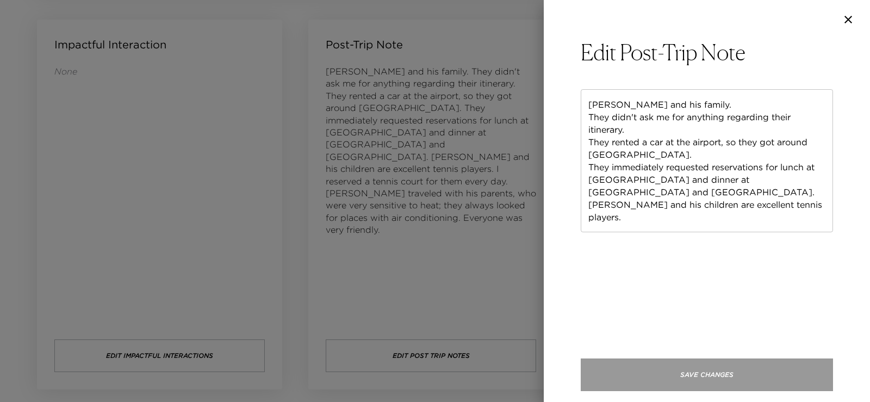
click at [730, 375] on button "Save Changes" at bounding box center [707, 375] width 252 height 33
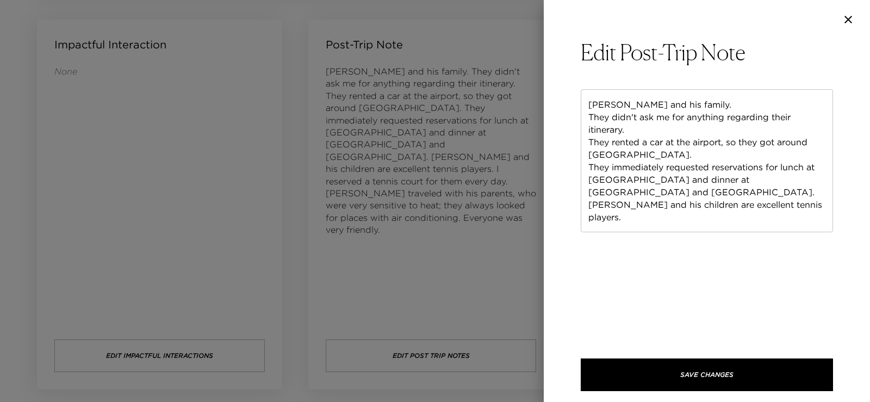
click at [850, 20] on icon "button" at bounding box center [849, 20] width 8 height 8
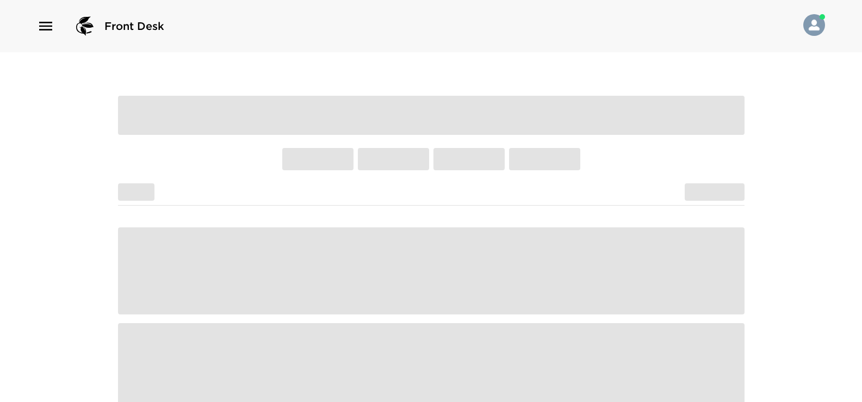
scroll to position [8, 0]
